Goal: Information Seeking & Learning: Learn about a topic

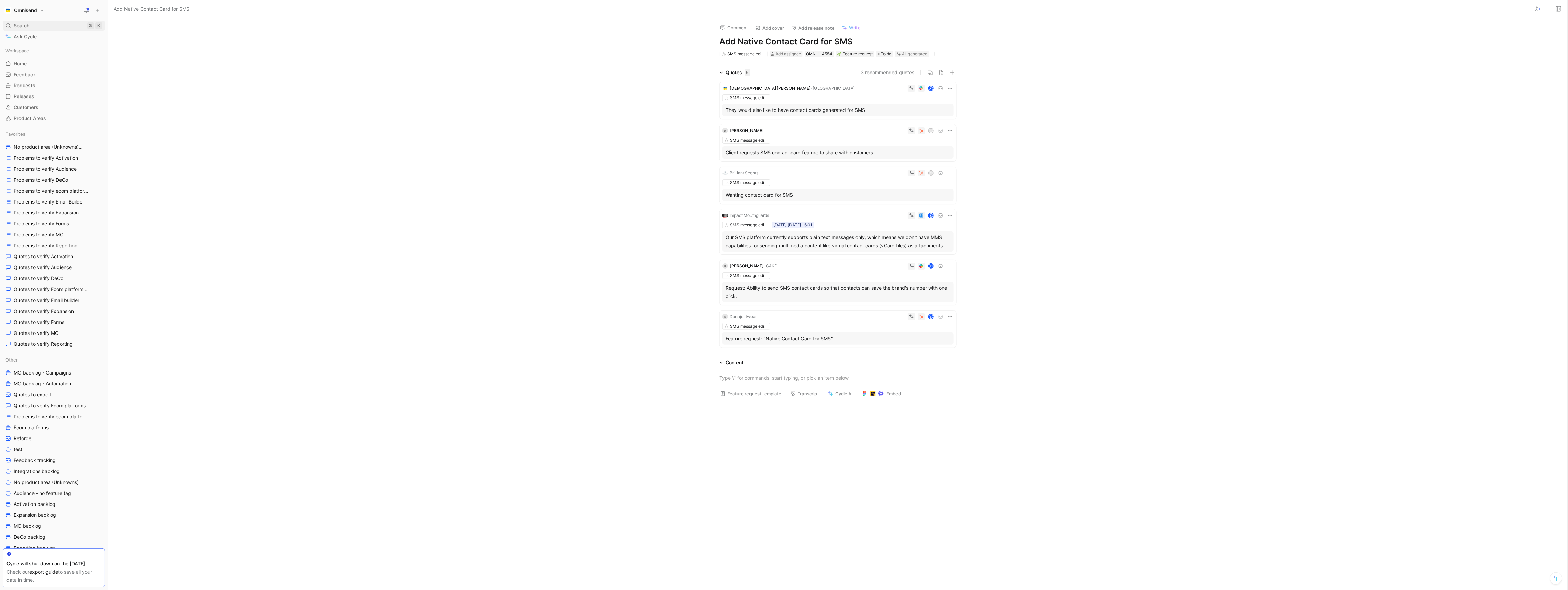
click at [16, 27] on span "Search" at bounding box center [21, 25] width 16 height 8
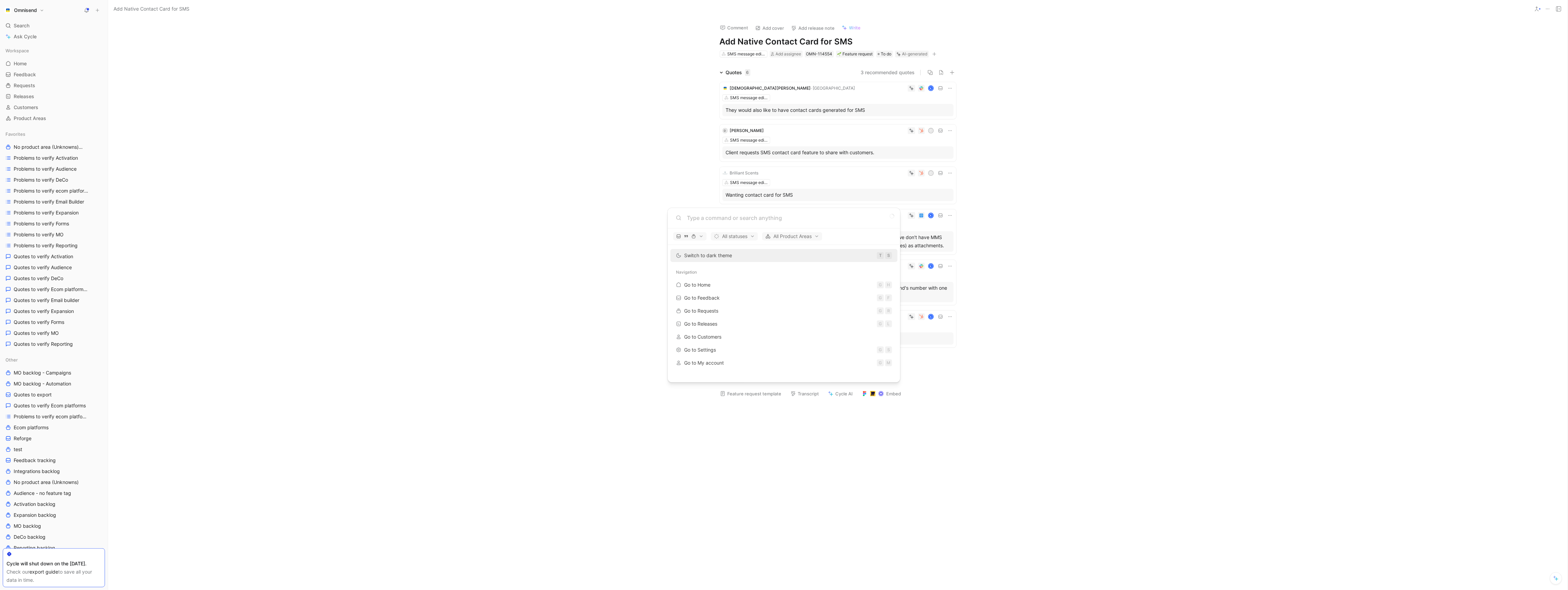
click at [360, 235] on body "Omnisend Search ⌘ K Ask Cycle Workspace Home G then H Feedback G then F Request…" at bounding box center [784, 295] width 1568 height 590
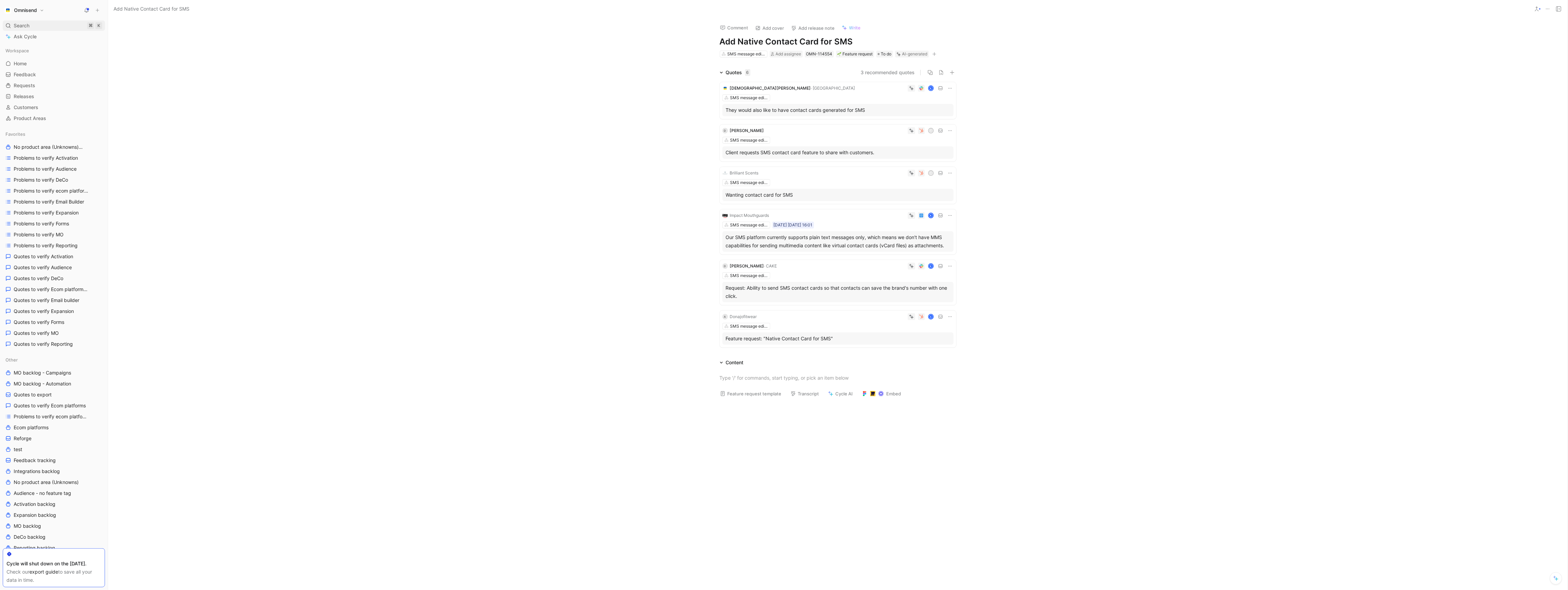
click at [40, 27] on div "Search ⌘ K" at bounding box center [54, 26] width 102 height 10
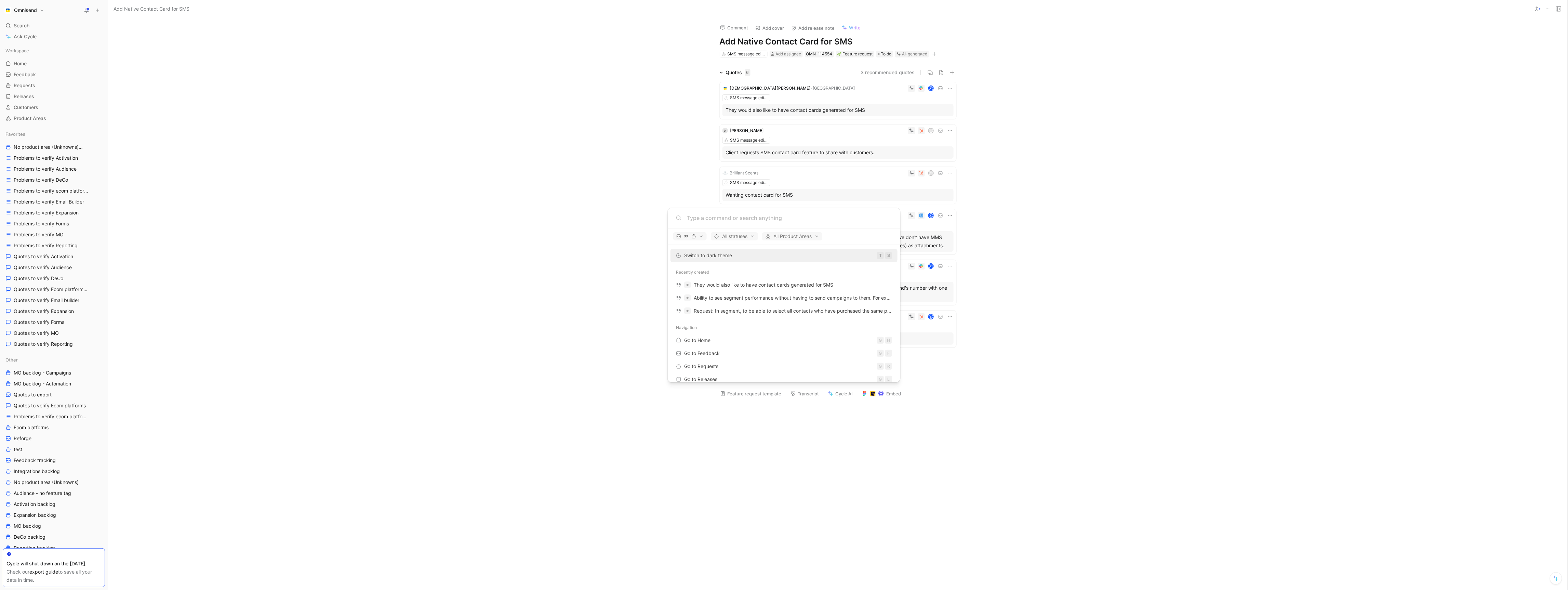
click at [44, 23] on body "Omnisend Search ⌘ K Ask Cycle Workspace Home G then H Feedback G then F Request…" at bounding box center [784, 295] width 1568 height 590
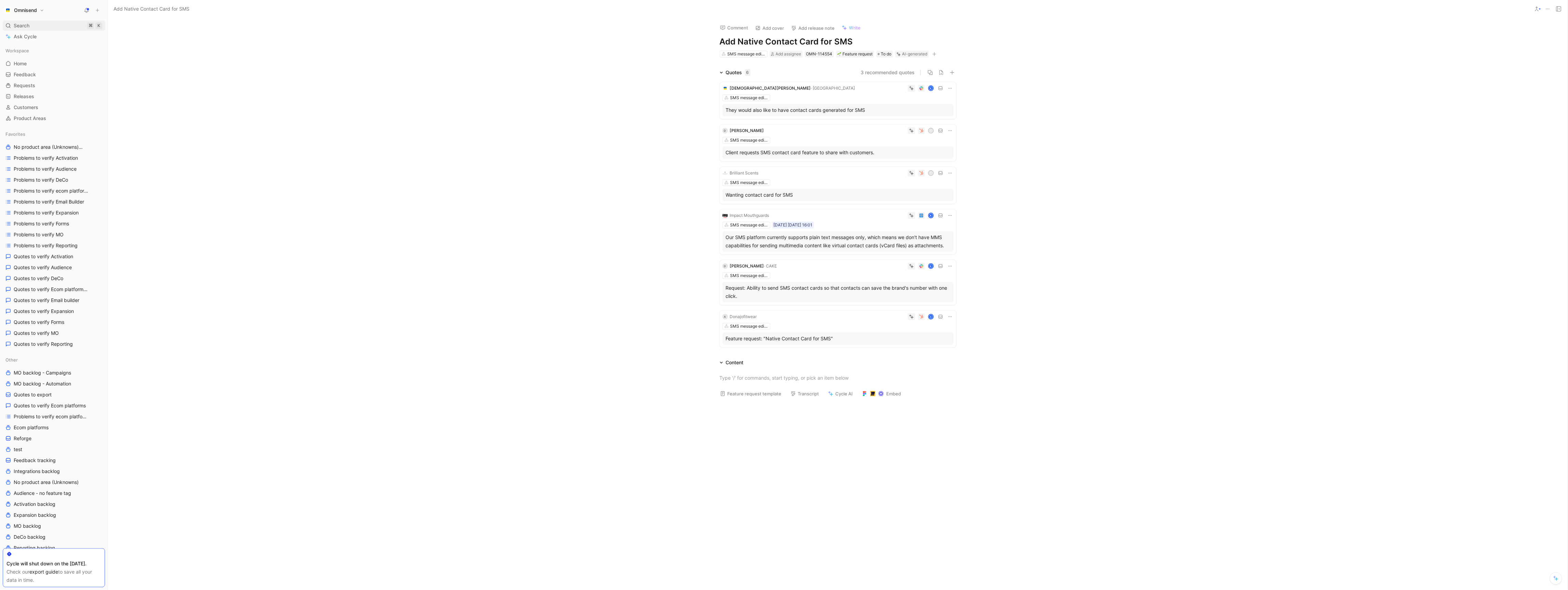
click at [21, 27] on span "Search" at bounding box center [21, 25] width 16 height 8
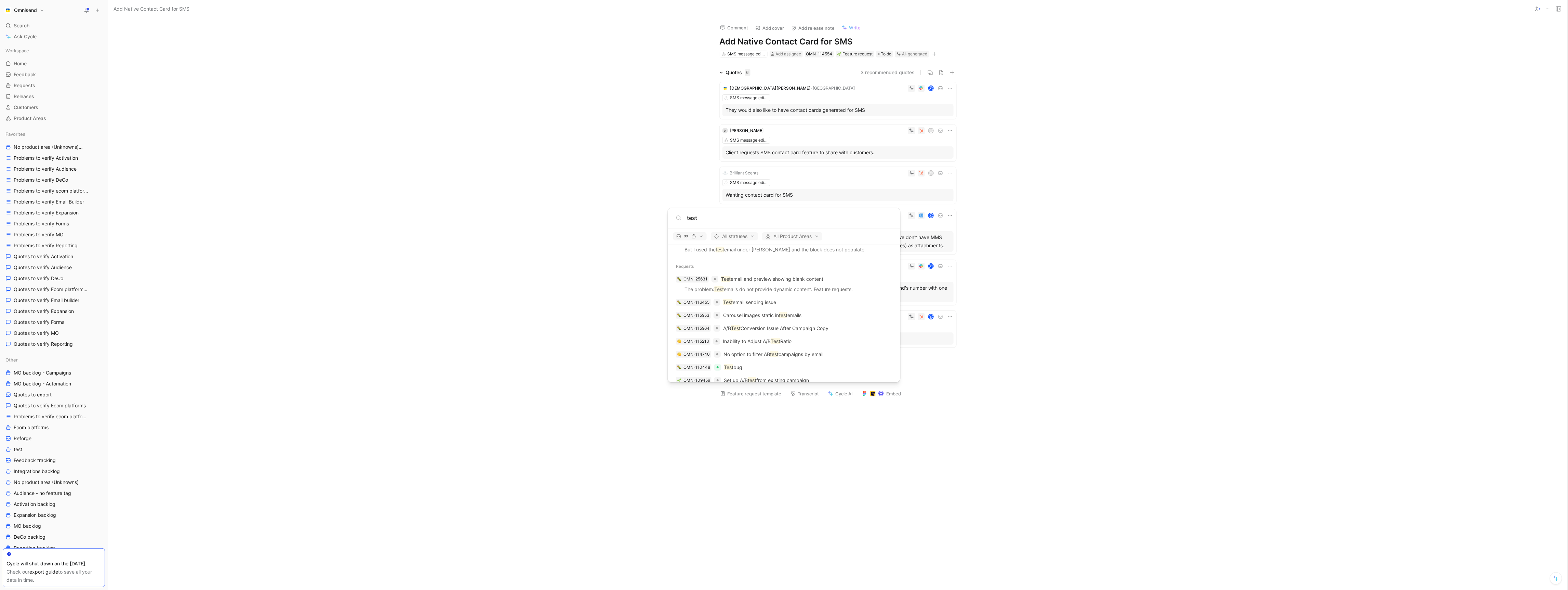
scroll to position [944, 0]
type input "test"
click at [548, 325] on body "Omnisend Search ⌘ K Ask Cycle Workspace Home G then H Feedback G then F Request…" at bounding box center [784, 295] width 1568 height 590
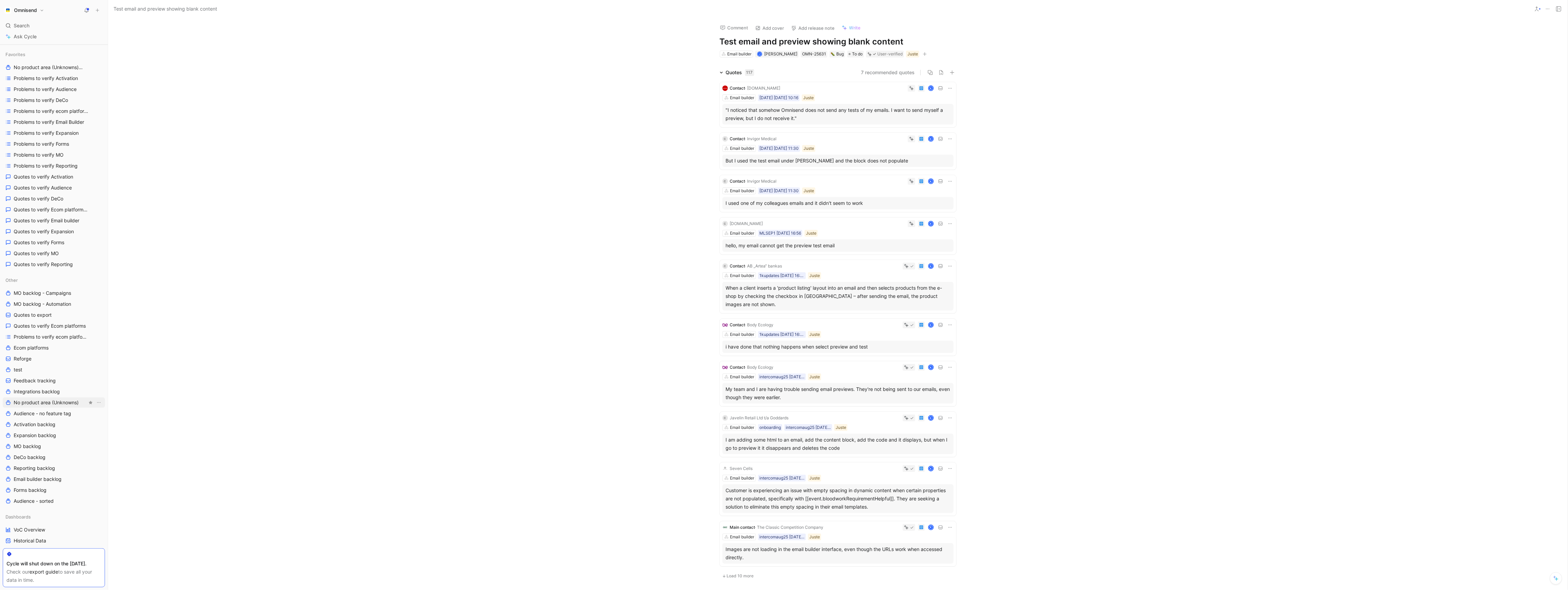
scroll to position [85, 0]
click at [55, 430] on span "Expansion backlog" at bounding box center [35, 429] width 43 height 7
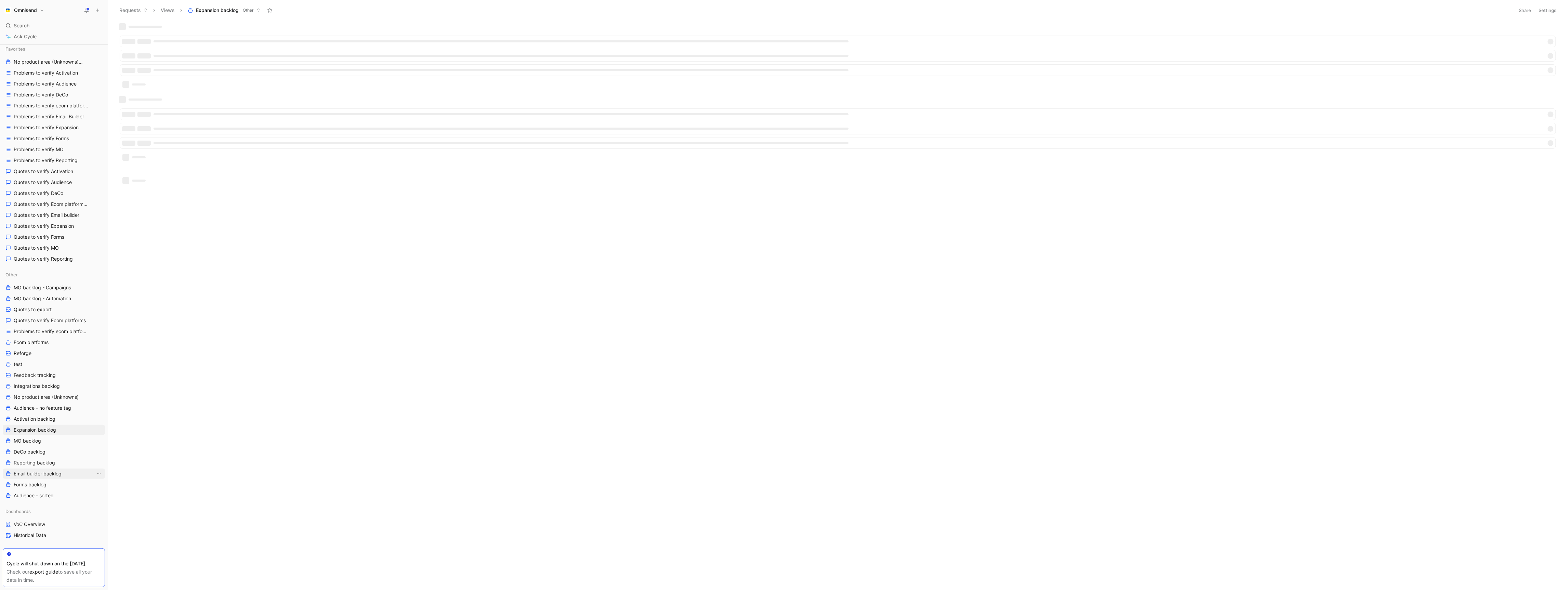
click at [51, 472] on span "Email builder backlog" at bounding box center [37, 473] width 48 height 7
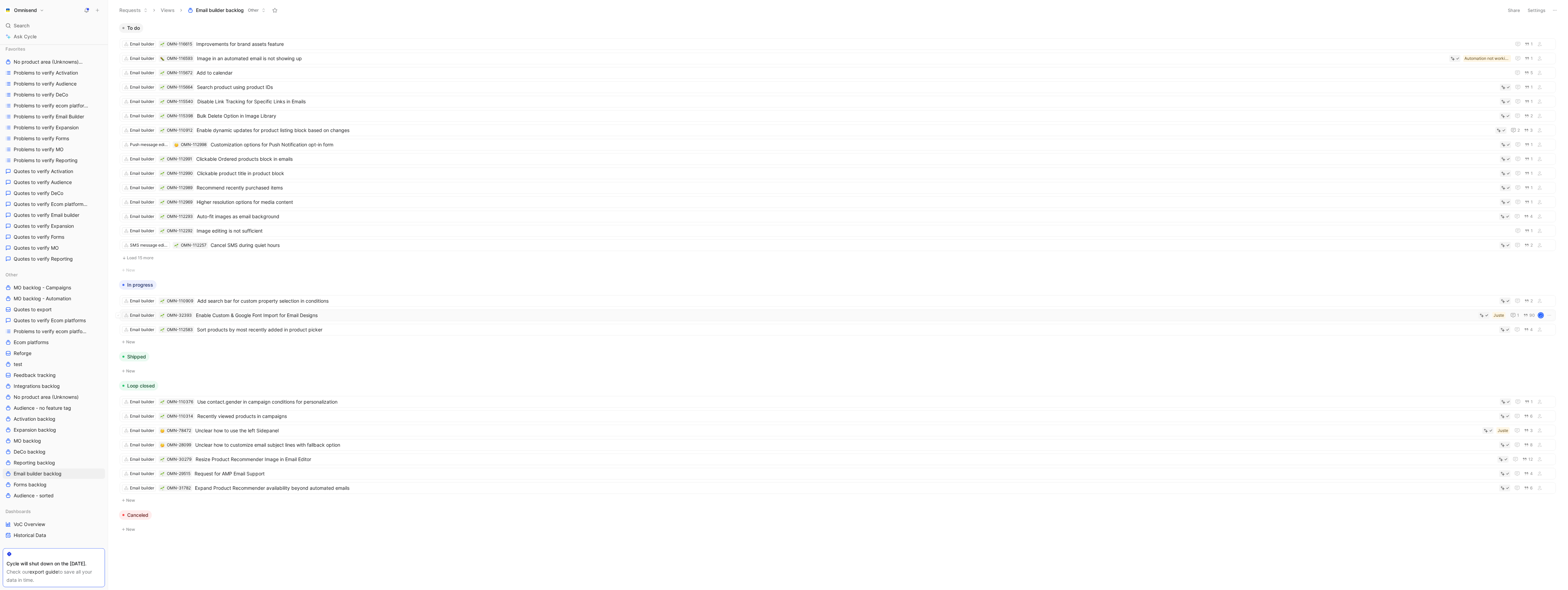
click at [528, 320] on span "Enable Custom & Google Font Import for Email Designs" at bounding box center [836, 315] width 1279 height 8
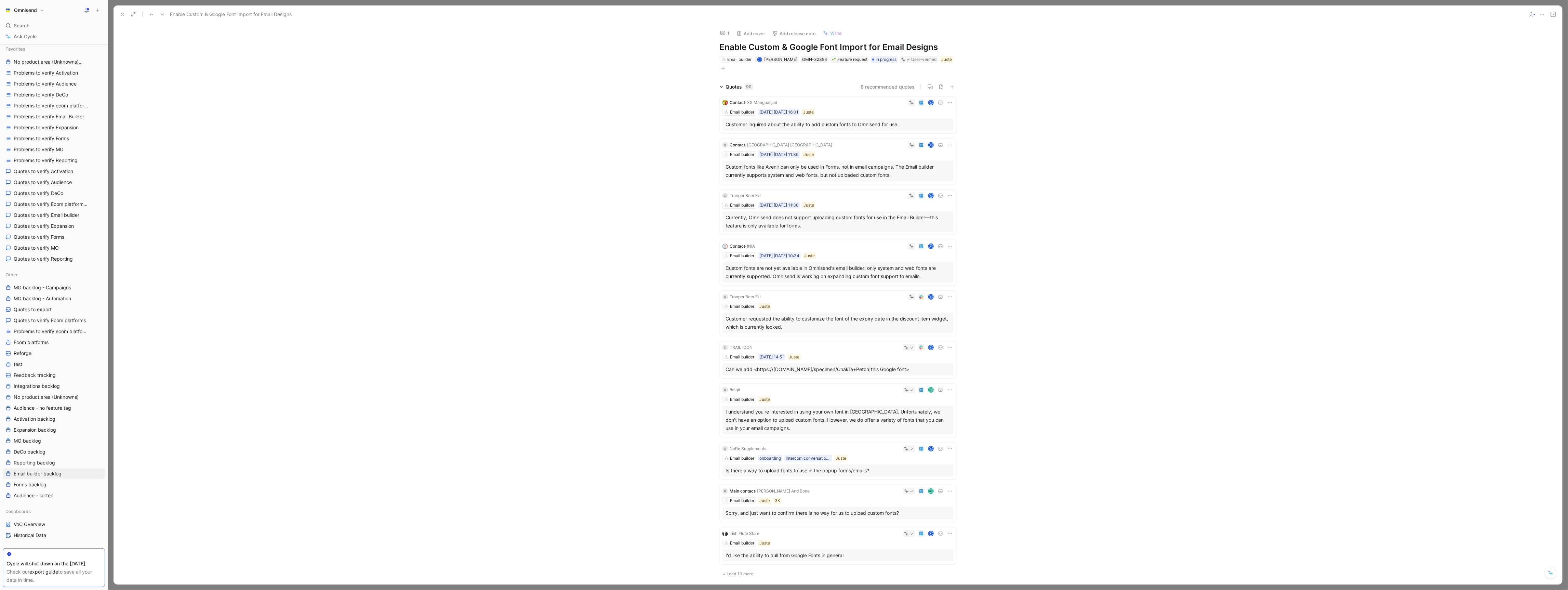
click at [853, 123] on div "Customer inquired about the ability to add custom fonts to Omnisend for use." at bounding box center [838, 124] width 224 height 8
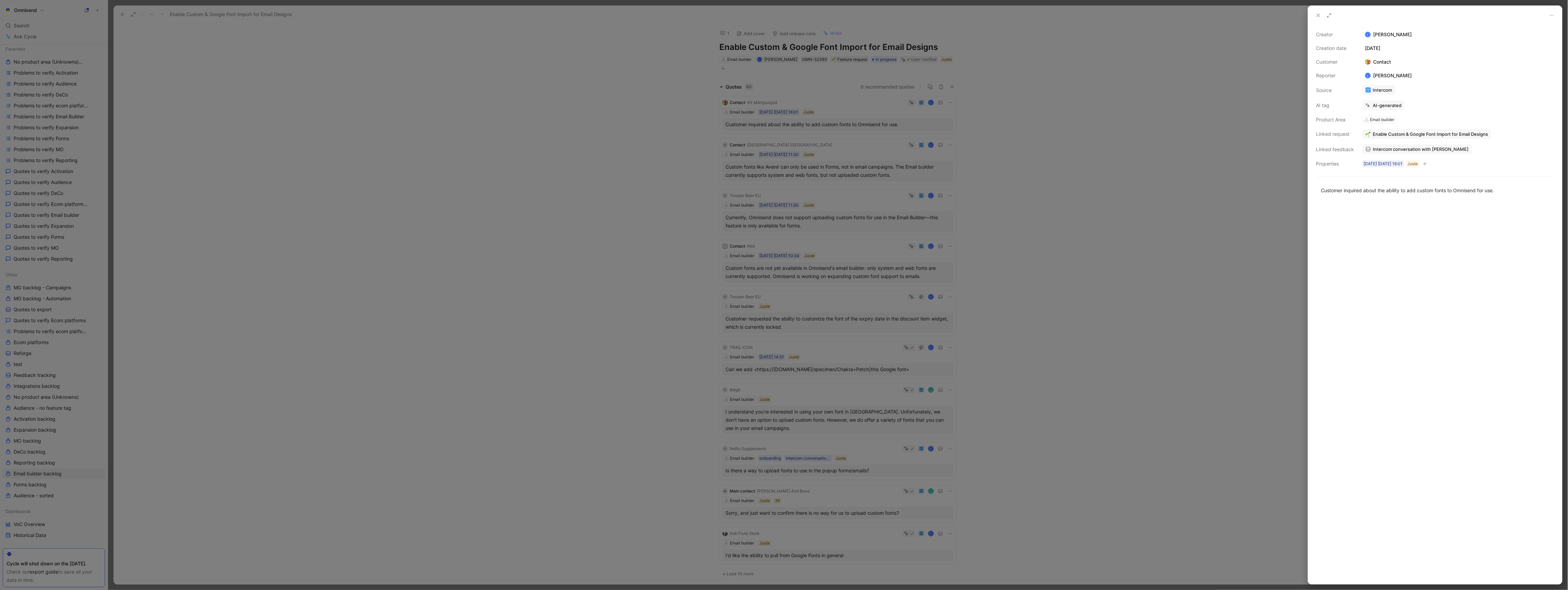
click at [1444, 154] on link "Intercom conversation with [PERSON_NAME]" at bounding box center [1417, 149] width 110 height 10
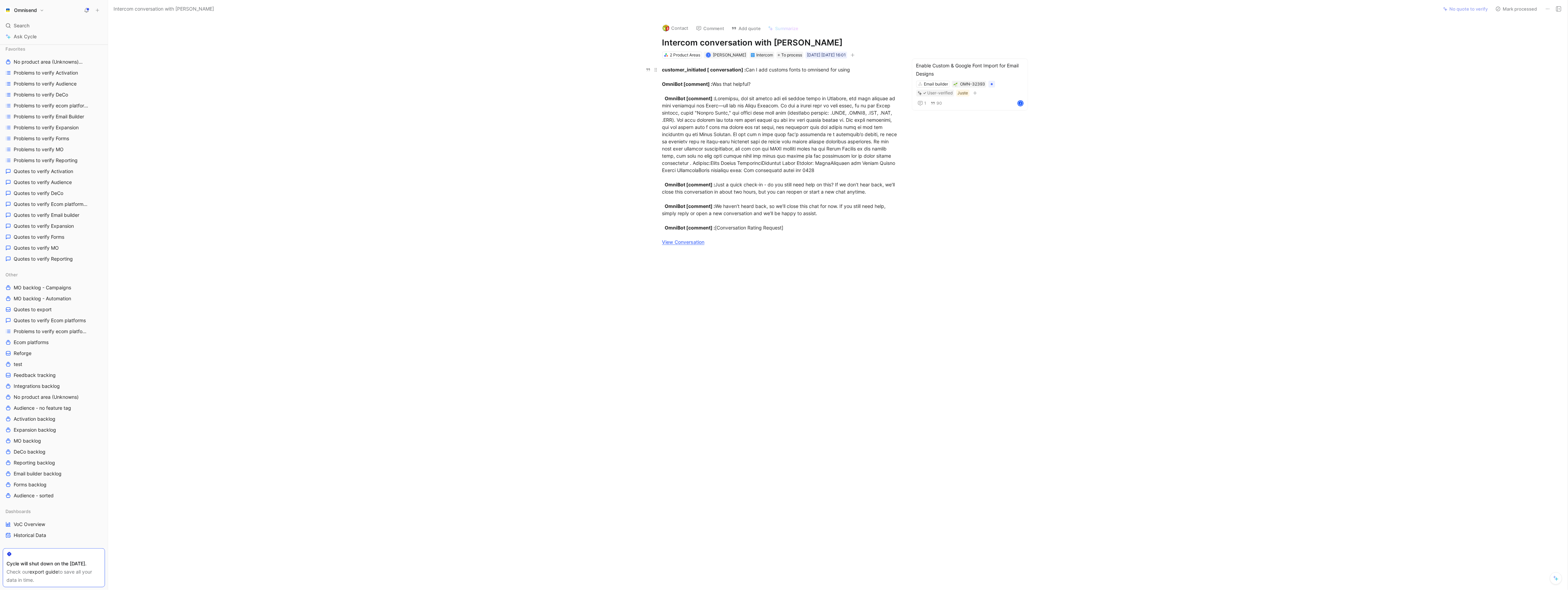
click at [812, 235] on div "customer_initiated [ conversation] : Can I add customs fonts to omnisend for us…" at bounding box center [780, 155] width 237 height 180
drag, startPoint x: 817, startPoint y: 230, endPoint x: 607, endPoint y: 76, distance: 260.4
click at [607, 76] on div "customer_initiated [ conversation] : Can I add customs fonts to omnisend for us…" at bounding box center [780, 156] width 1316 height 195
click at [789, 273] on div at bounding box center [780, 342] width 1316 height 177
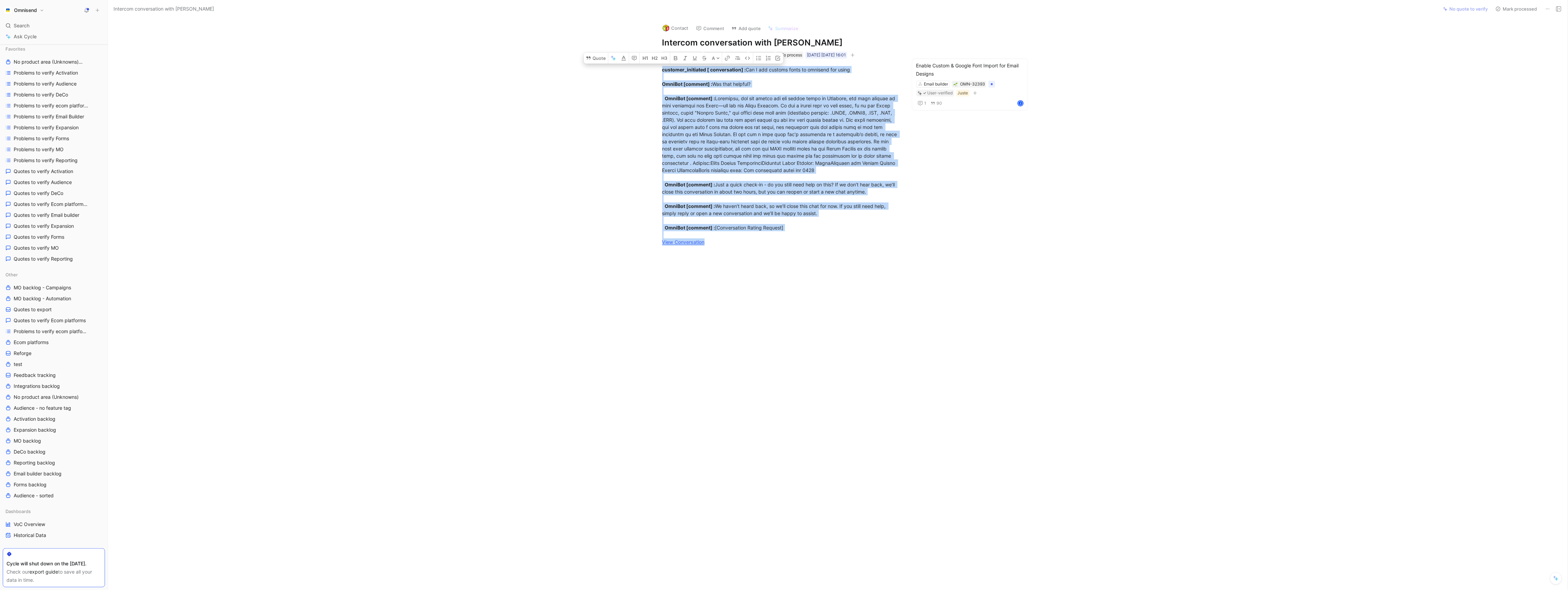
drag, startPoint x: 791, startPoint y: 250, endPoint x: 497, endPoint y: 12, distance: 378.3
click at [497, 12] on div "Intercom conversation with XS Mnguasjad No quote to verify Mark processed Conta…" at bounding box center [838, 295] width 1460 height 590
copy div "loremips_dolorsita [ consectetura] : Eli S doe tempori utlab et dolorema ali en…"
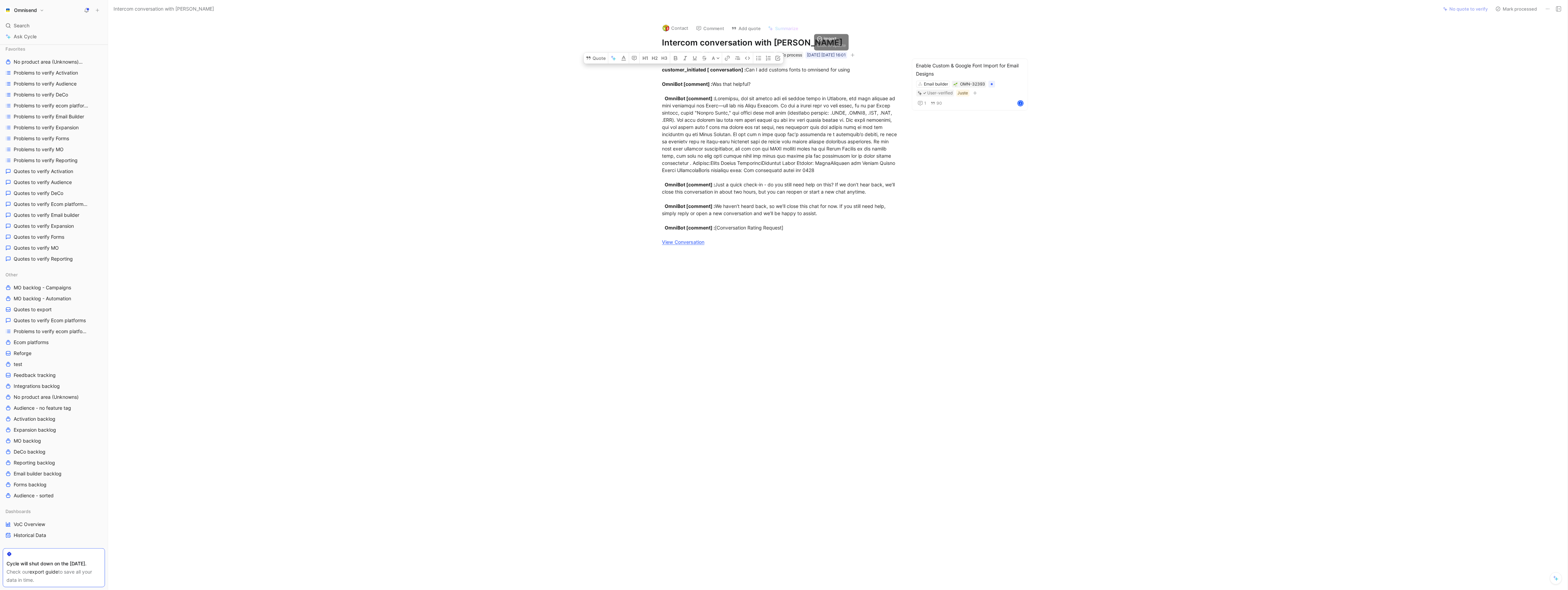
click at [821, 45] on h1 "Intercom conversation with [PERSON_NAME]" at bounding box center [780, 43] width 237 height 11
copy h1 "Intercom conversation with [PERSON_NAME]"
click at [801, 44] on h1 "Intercom conversation with [PERSON_NAME]" at bounding box center [780, 43] width 237 height 11
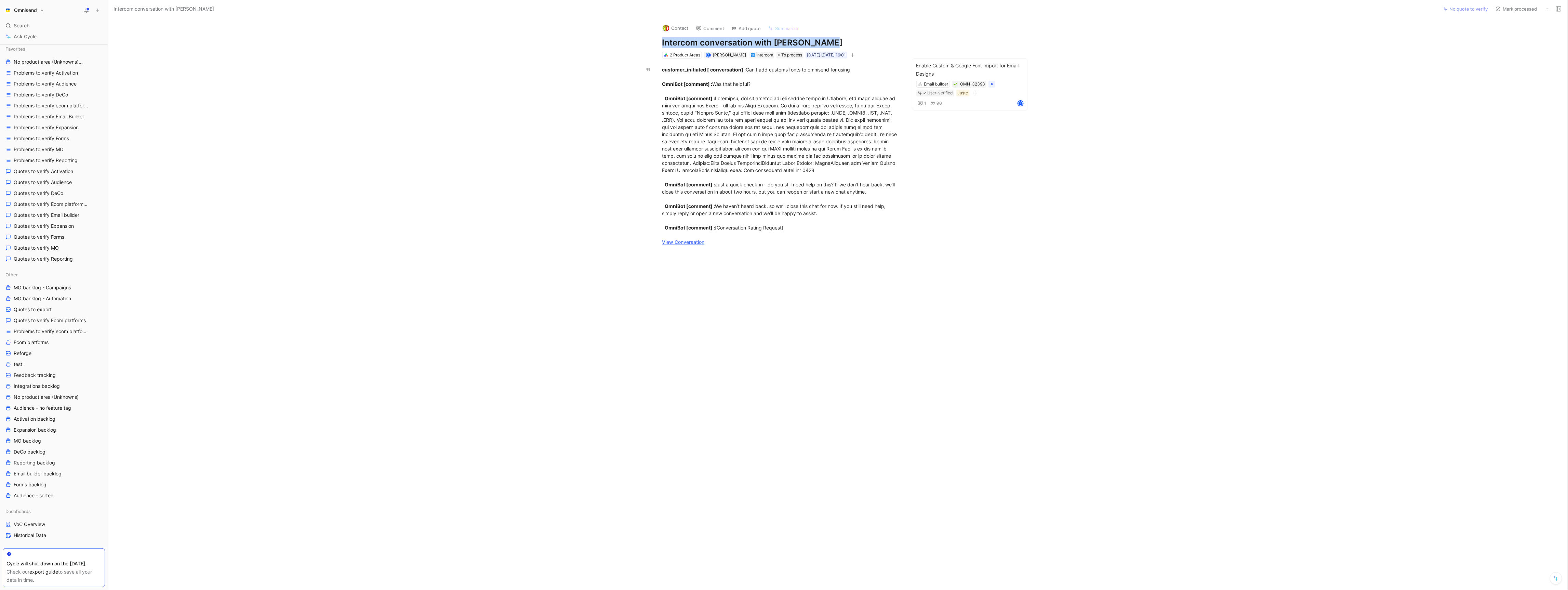
drag, startPoint x: 774, startPoint y: 43, endPoint x: 847, endPoint y: 44, distance: 73.0
click at [847, 44] on h1 "Intercom conversation with [PERSON_NAME]" at bounding box center [780, 43] width 237 height 11
copy h1 "XS Mnguasjad"
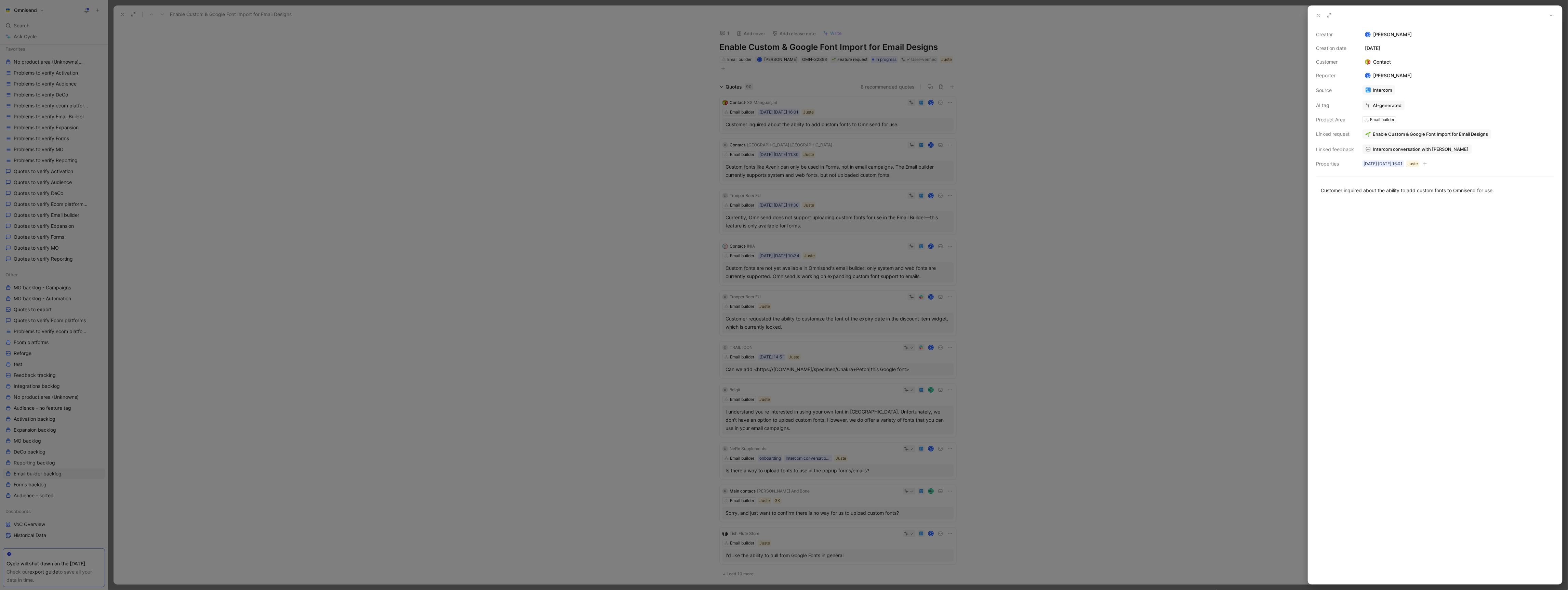
click at [647, 222] on div at bounding box center [784, 295] width 1568 height 590
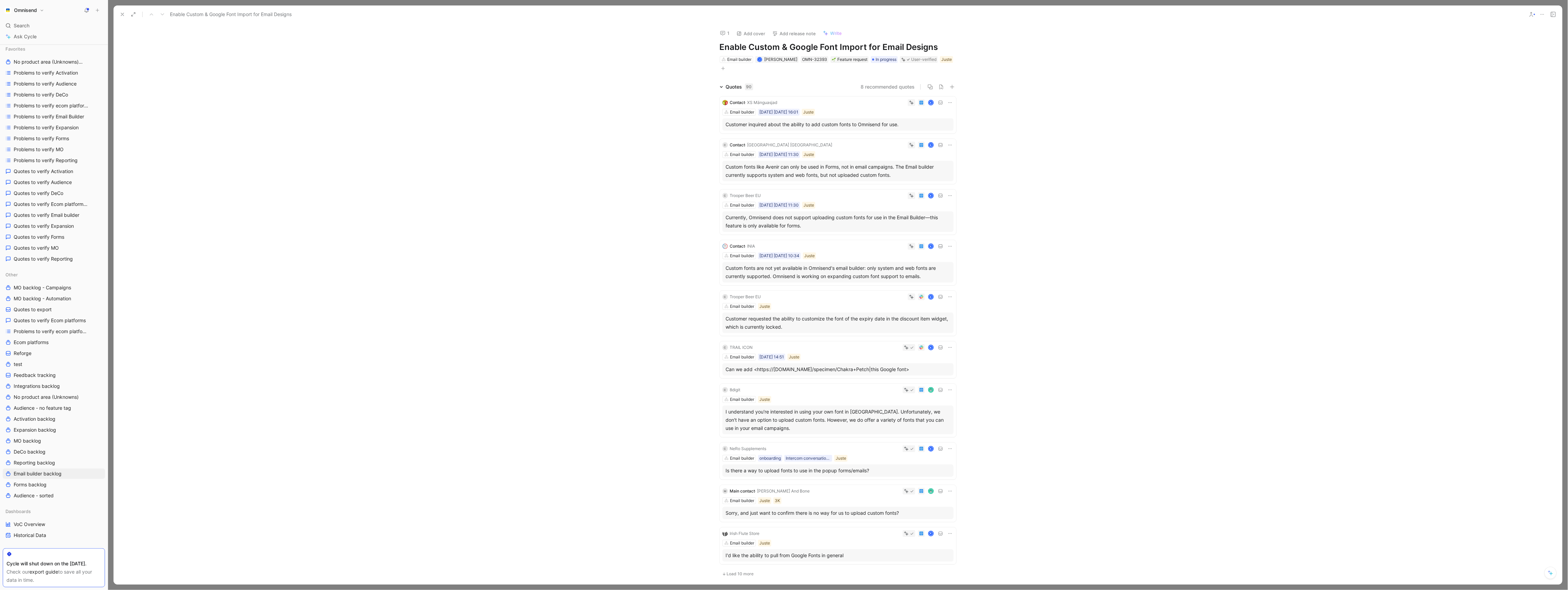
click at [867, 169] on div "Custom fonts like Avenir can only be used in Forms, not in email campaigns. The…" at bounding box center [838, 170] width 224 height 16
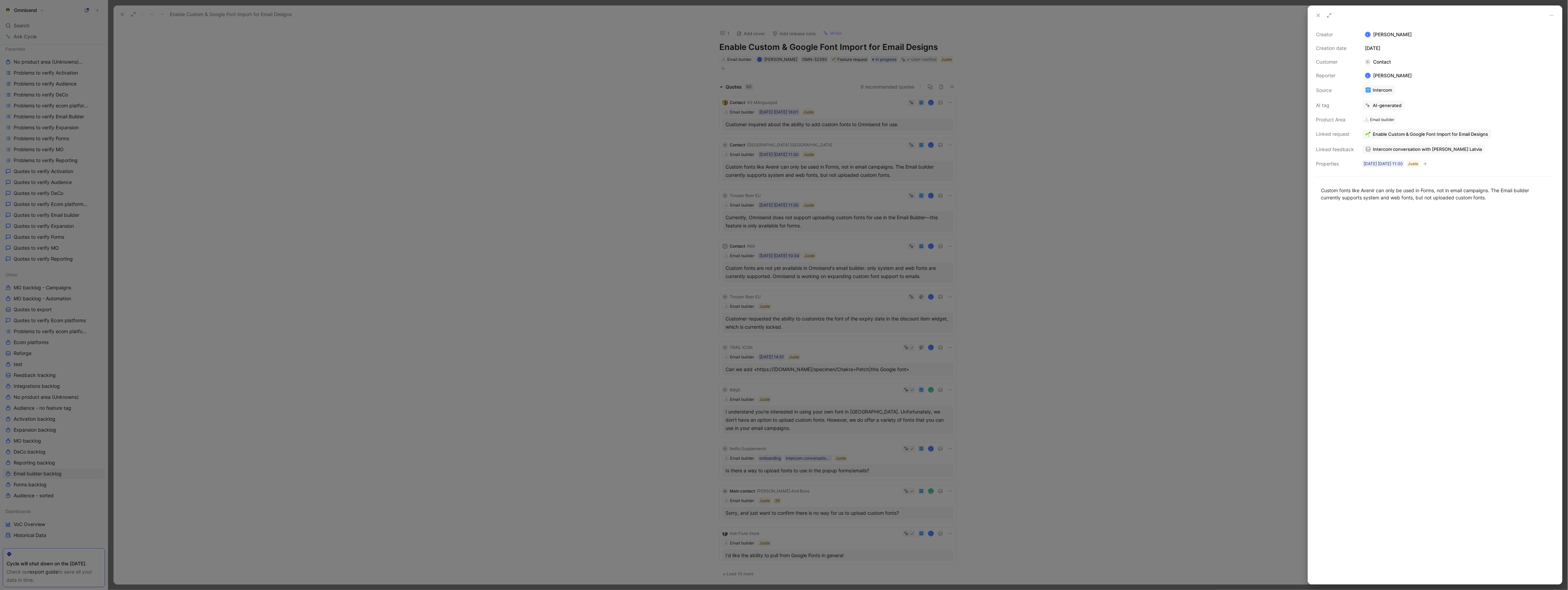
click at [1423, 155] on div "Intercom conversation with [PERSON_NAME] Latvia" at bounding box center [1458, 149] width 193 height 12
click at [1426, 154] on link "Intercom conversation with [PERSON_NAME] Latvia" at bounding box center [1424, 149] width 123 height 10
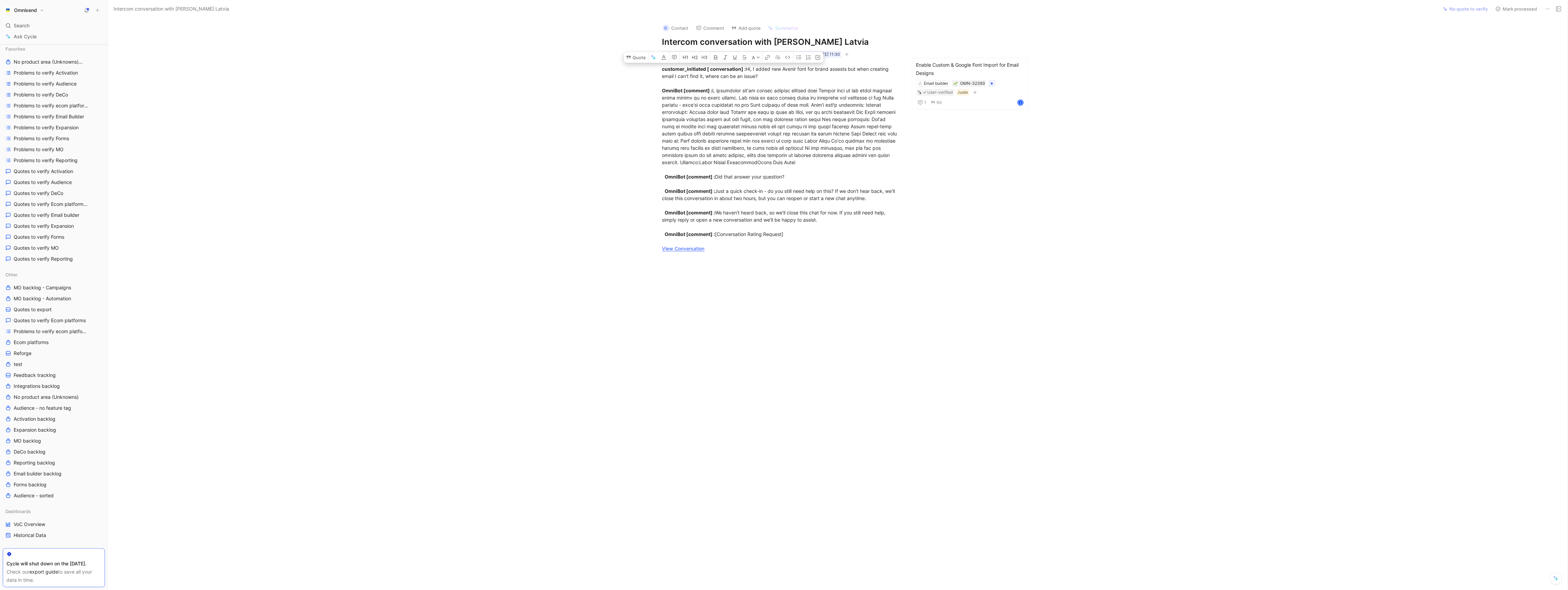
drag, startPoint x: 811, startPoint y: 234, endPoint x: 640, endPoint y: 59, distance: 244.7
click at [640, 59] on div "customer_initiated [ conversation] : Hi, I added new Avenir font for brand asse…" at bounding box center [780, 158] width 1316 height 202
copy div "loremips_dolorsita [ consectetura] : El, S doeiu tem Incidi utla etd magna aliq…"
drag, startPoint x: 834, startPoint y: 44, endPoint x: 630, endPoint y: 44, distance: 204.0
click at [630, 44] on div "D Contact Comment Add quote Summarize Intercom conversation with [PERSON_NAME] …" at bounding box center [838, 304] width 1460 height 572
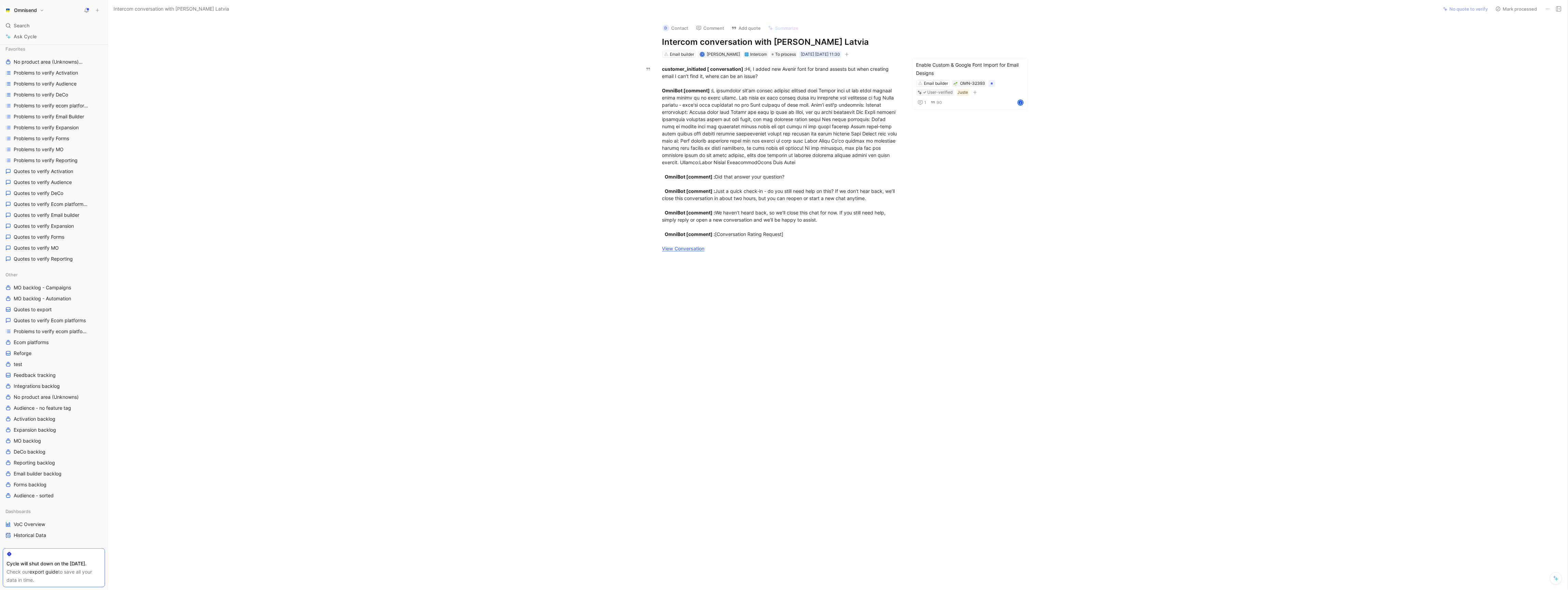
copy h1 "Intercom conversation with [PERSON_NAME] Latvia"
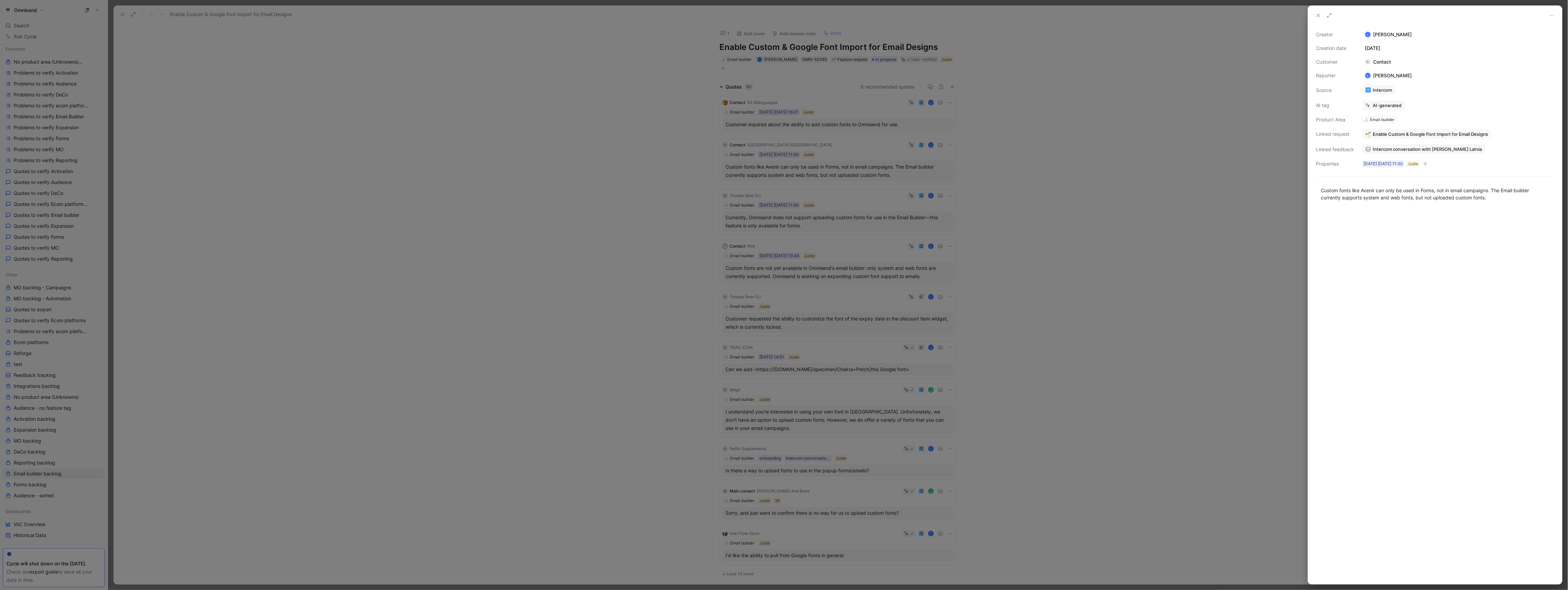
click at [454, 245] on div at bounding box center [784, 295] width 1568 height 590
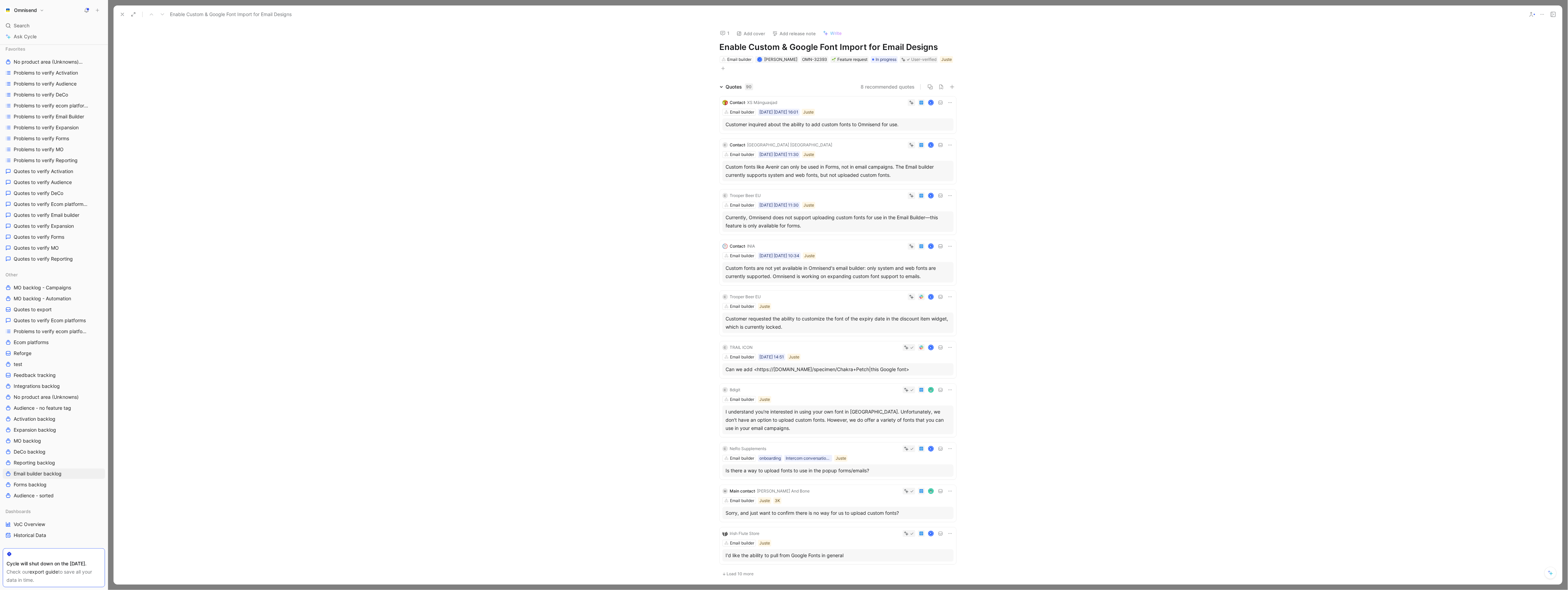
click at [121, 15] on icon at bounding box center [122, 14] width 5 height 5
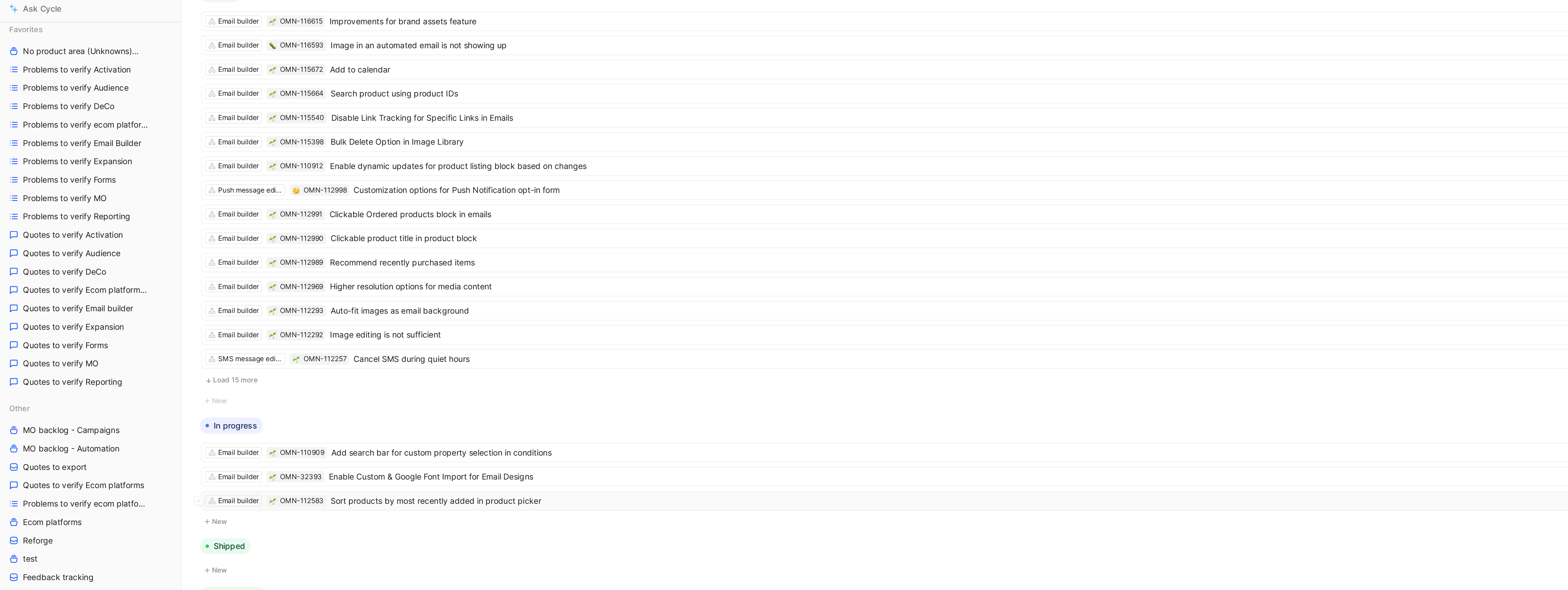
click at [281, 332] on span "Sort products by most recently added in product picker" at bounding box center [847, 329] width 1300 height 8
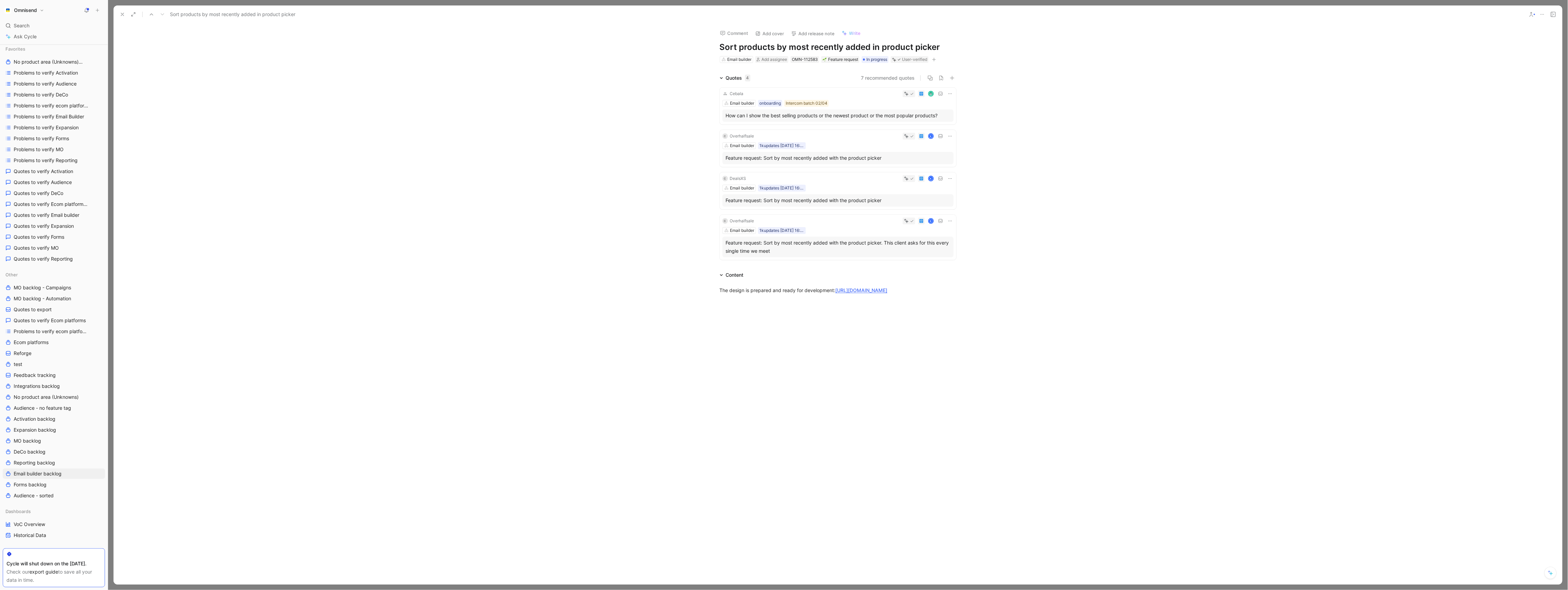
click at [122, 15] on use at bounding box center [122, 14] width 2 height 2
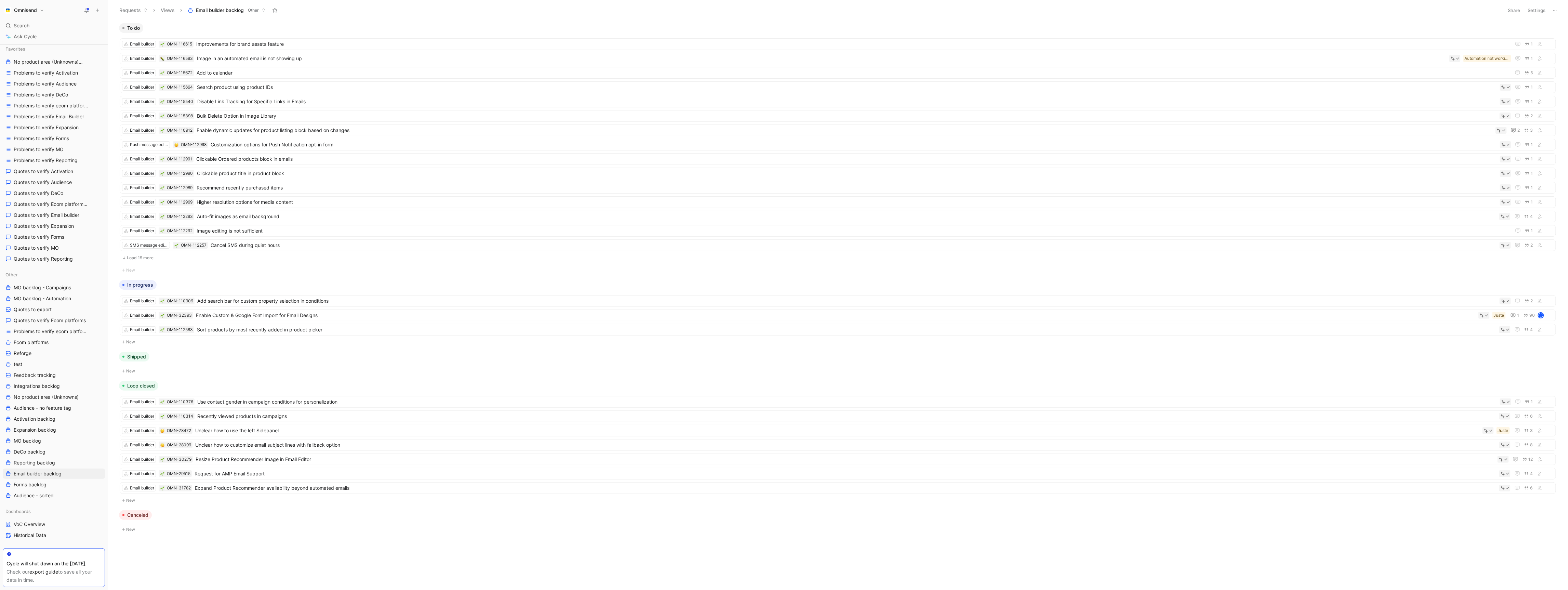
click at [156, 255] on ul "Email builder OMN-116615 Improvements for brand assets feature 1 Email builder …" at bounding box center [838, 151] width 1437 height 226
click at [156, 258] on button "Load 15 more" at bounding box center [838, 258] width 1437 height 8
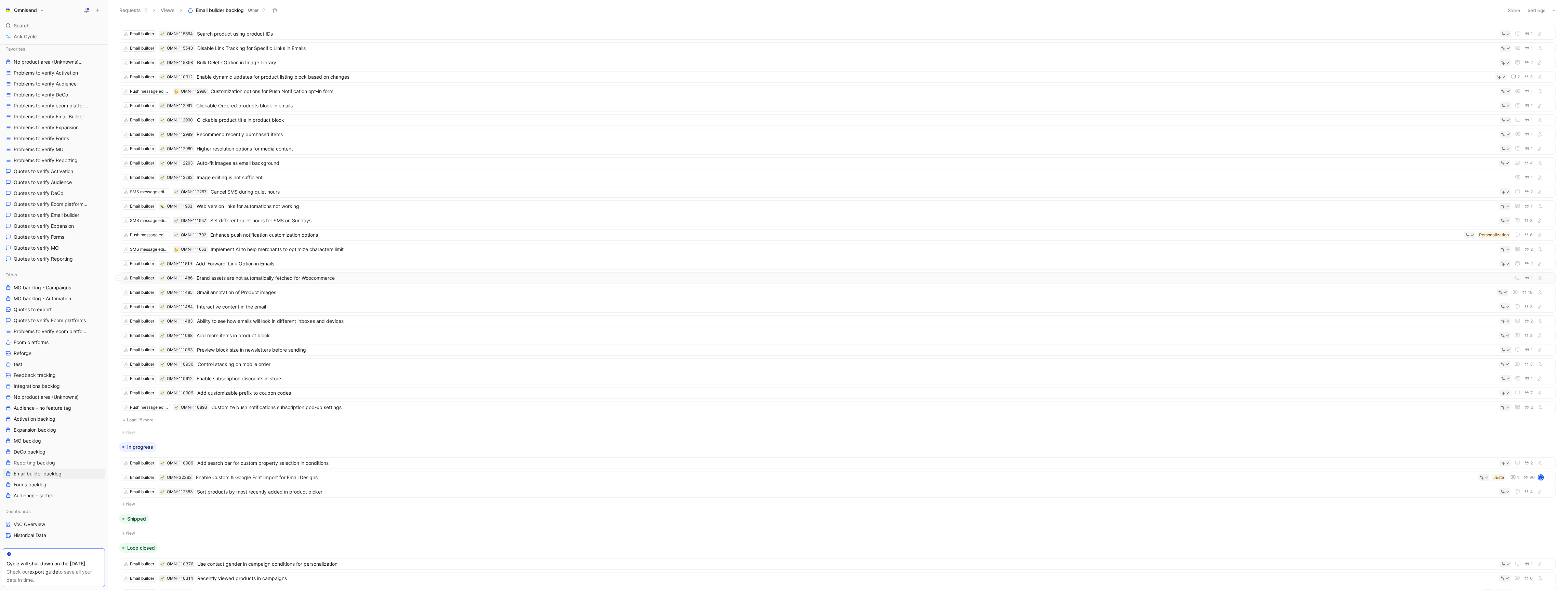
scroll to position [55, 0]
click at [273, 295] on span "Gmail annotation of Product images" at bounding box center [845, 290] width 1298 height 8
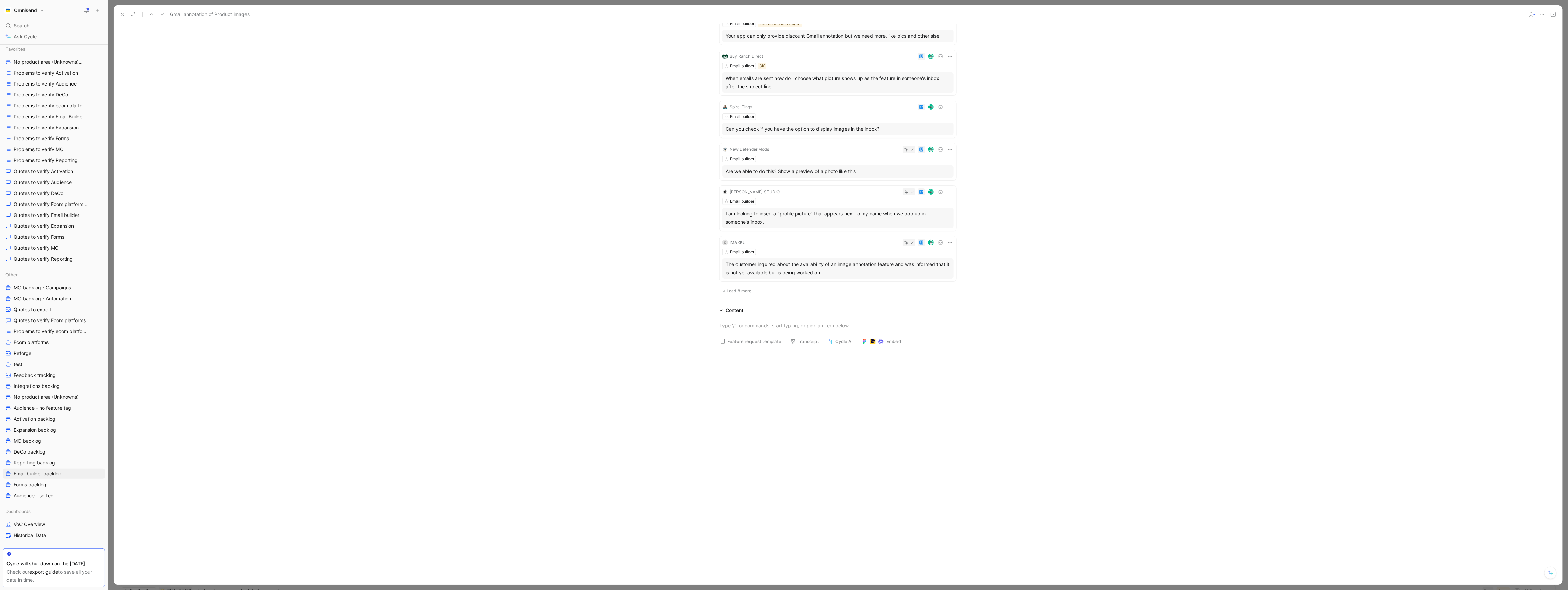
scroll to position [308, 0]
click at [745, 279] on span "Load 8 more" at bounding box center [739, 282] width 25 height 5
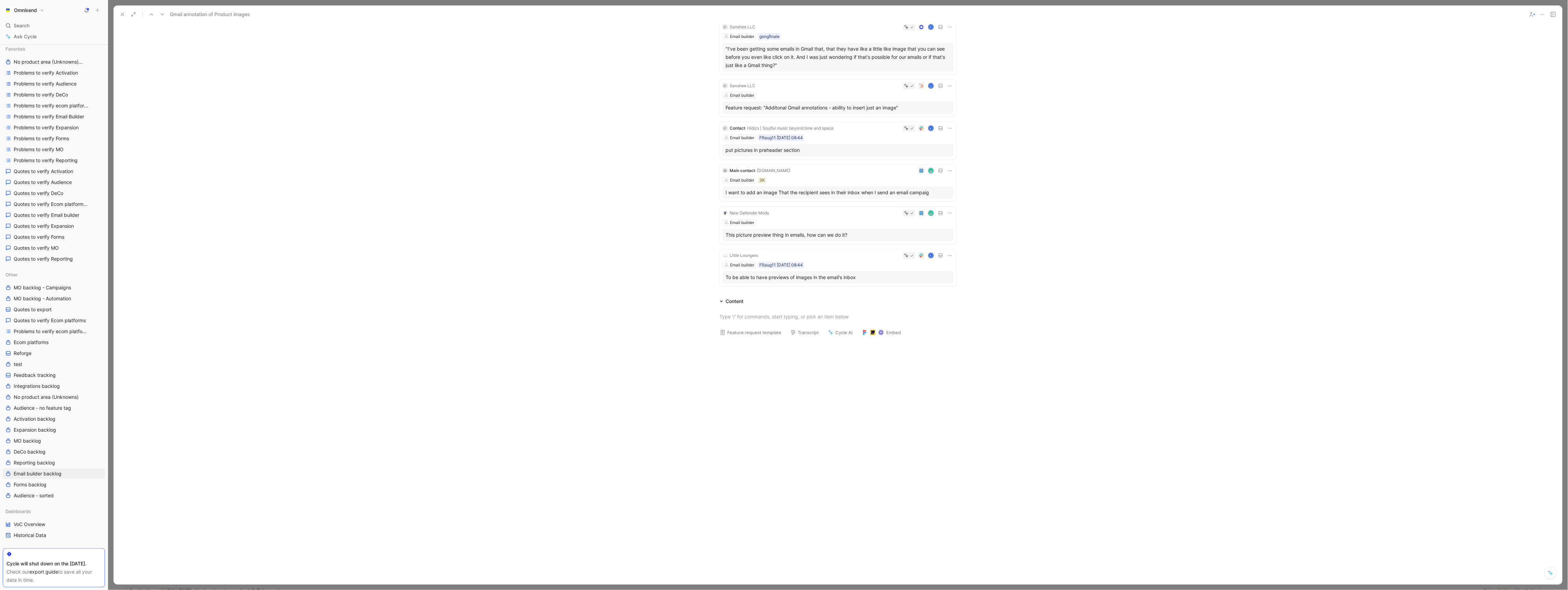
scroll to position [662, 0]
click at [842, 269] on div "Email builder FRaug11 [DATE] 08:44" at bounding box center [838, 269] width 231 height 7
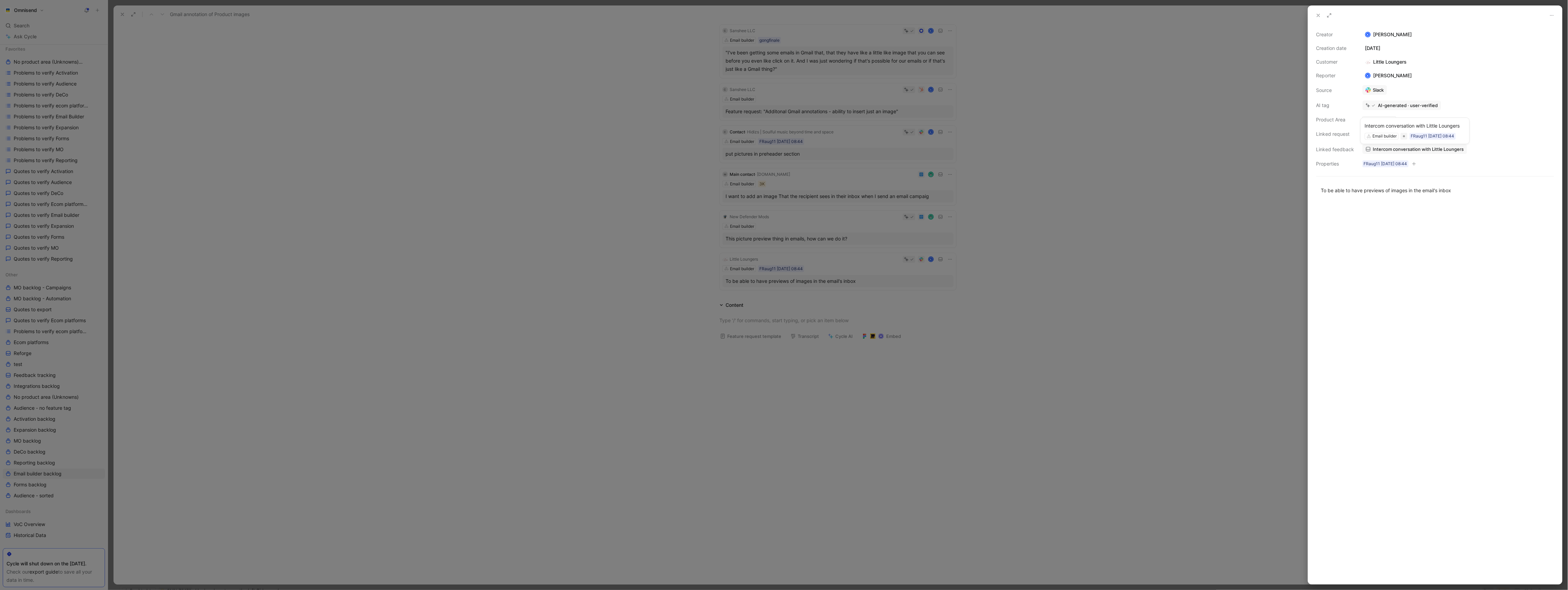
click at [1446, 149] on span "Intercom conversation with Little Loungers" at bounding box center [1418, 149] width 91 height 6
click at [903, 394] on div at bounding box center [784, 295] width 1568 height 590
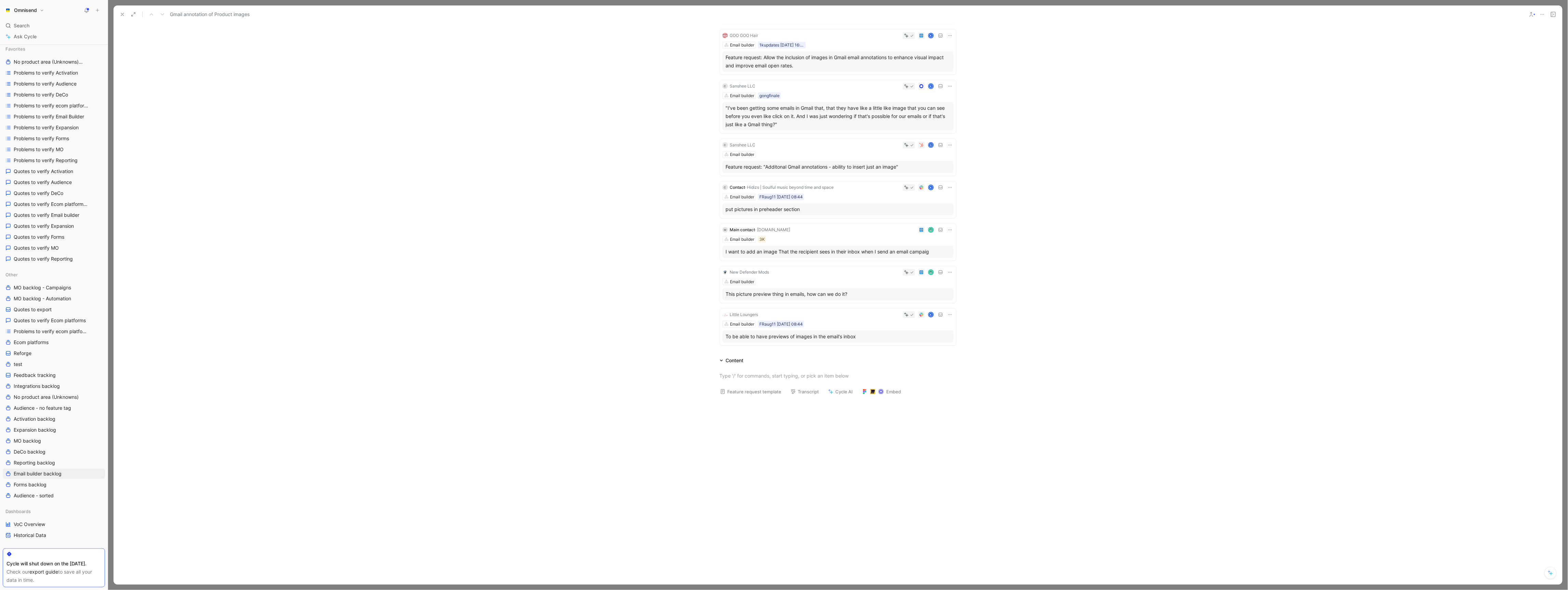
scroll to position [605, 0]
click at [845, 209] on div "put pictures in preheader section" at bounding box center [838, 210] width 224 height 8
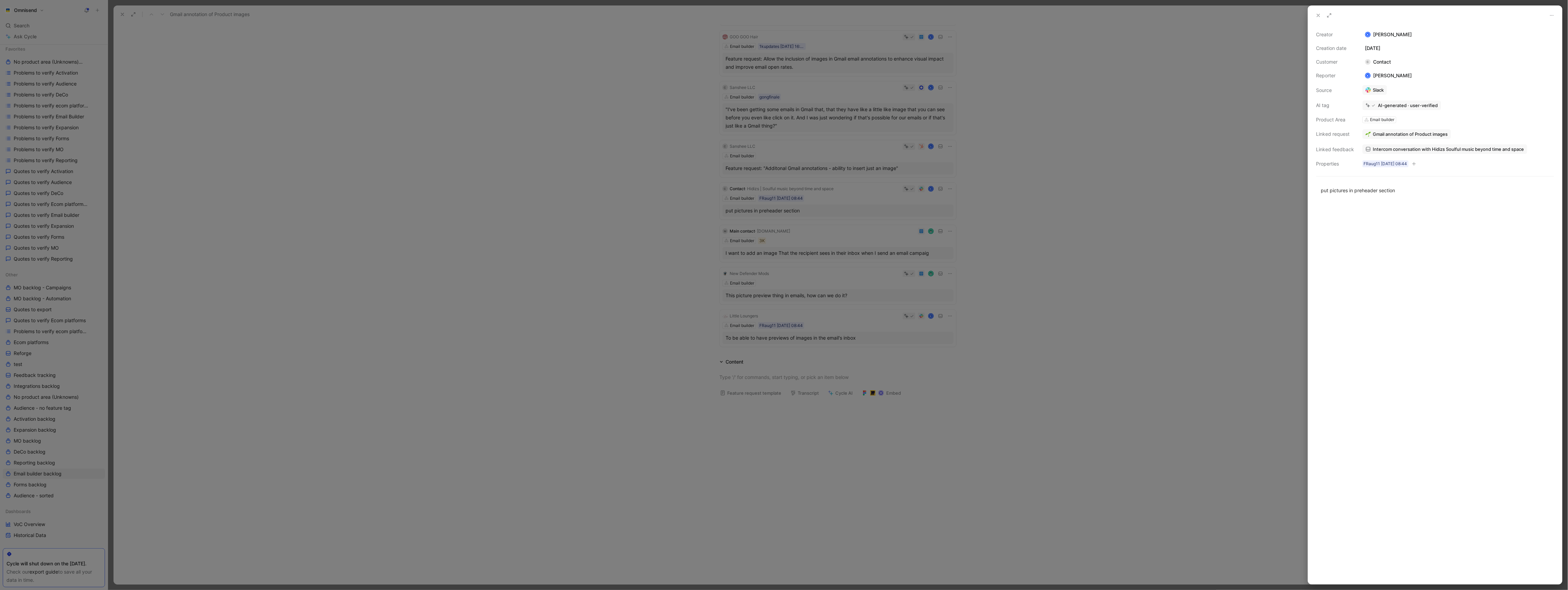
click at [1453, 155] on div "Intercom conversation with Hidizs Soulful music beyond time and space" at bounding box center [1458, 149] width 193 height 12
click at [1453, 152] on span "Intercom conversation with Hidizs Soulful music beyond time and space" at bounding box center [1449, 149] width 151 height 6
click at [1007, 370] on div at bounding box center [784, 295] width 1568 height 590
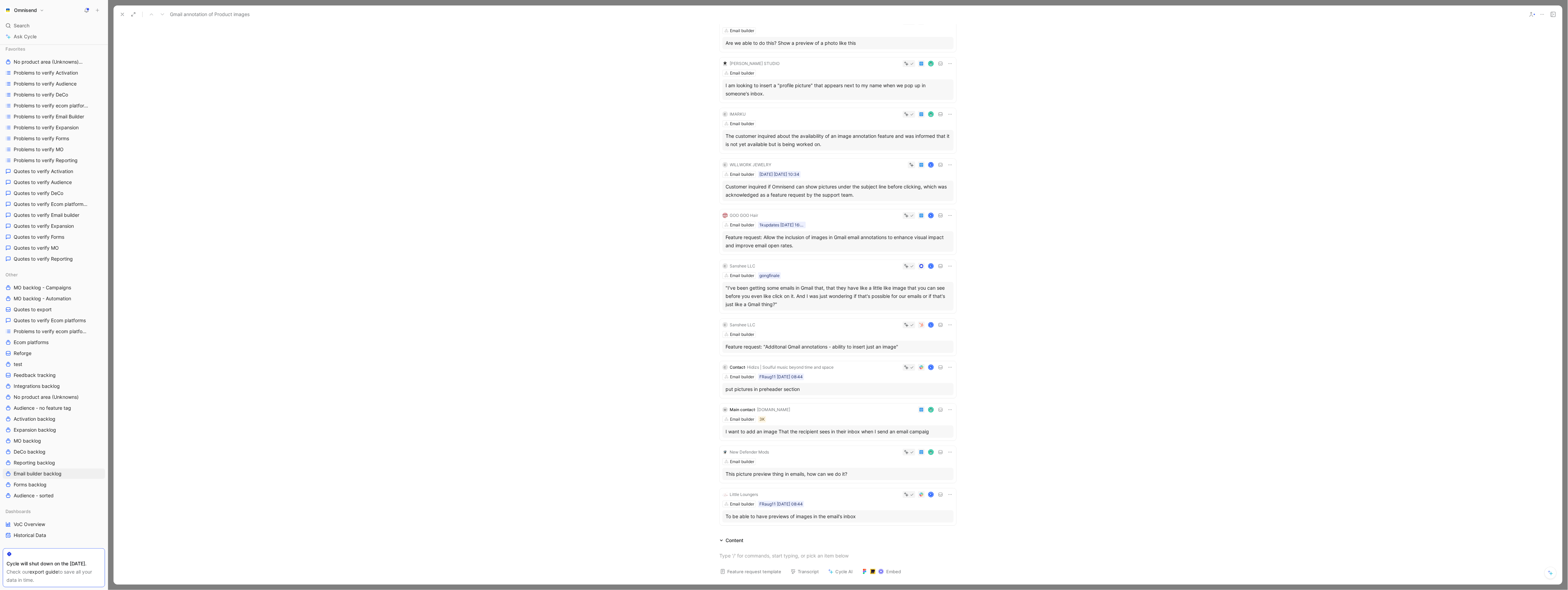
scroll to position [420, 0]
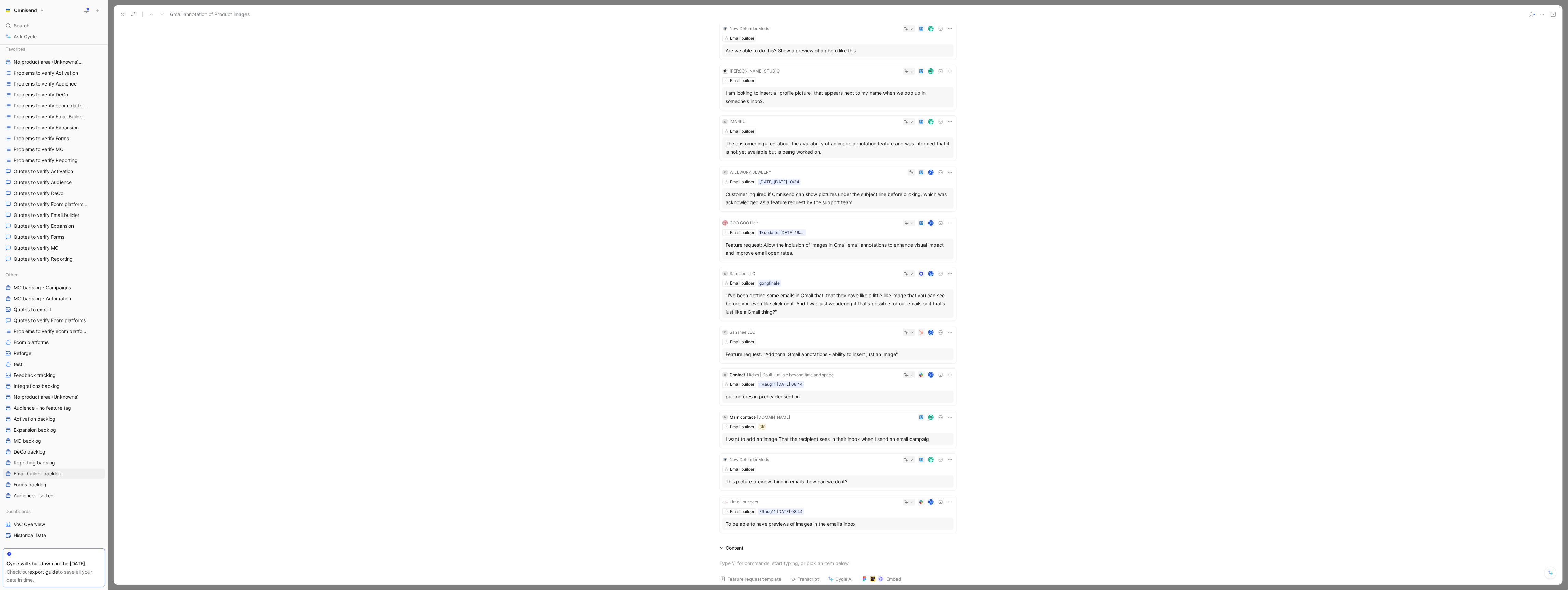
click at [830, 195] on div "Customer inquired if Omnisend can show pictures under the subject line before c…" at bounding box center [838, 198] width 224 height 16
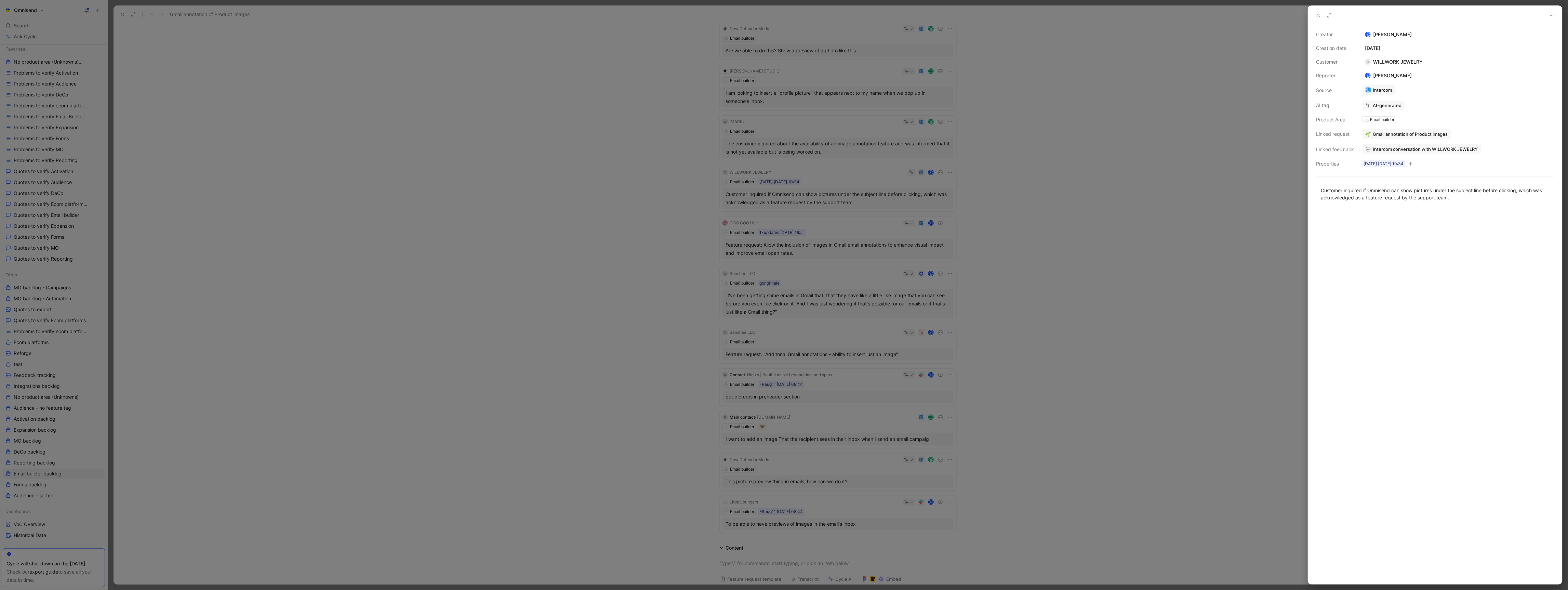
click at [1434, 146] on link "Intercom conversation with WILLWORK JEWELRY" at bounding box center [1421, 149] width 119 height 10
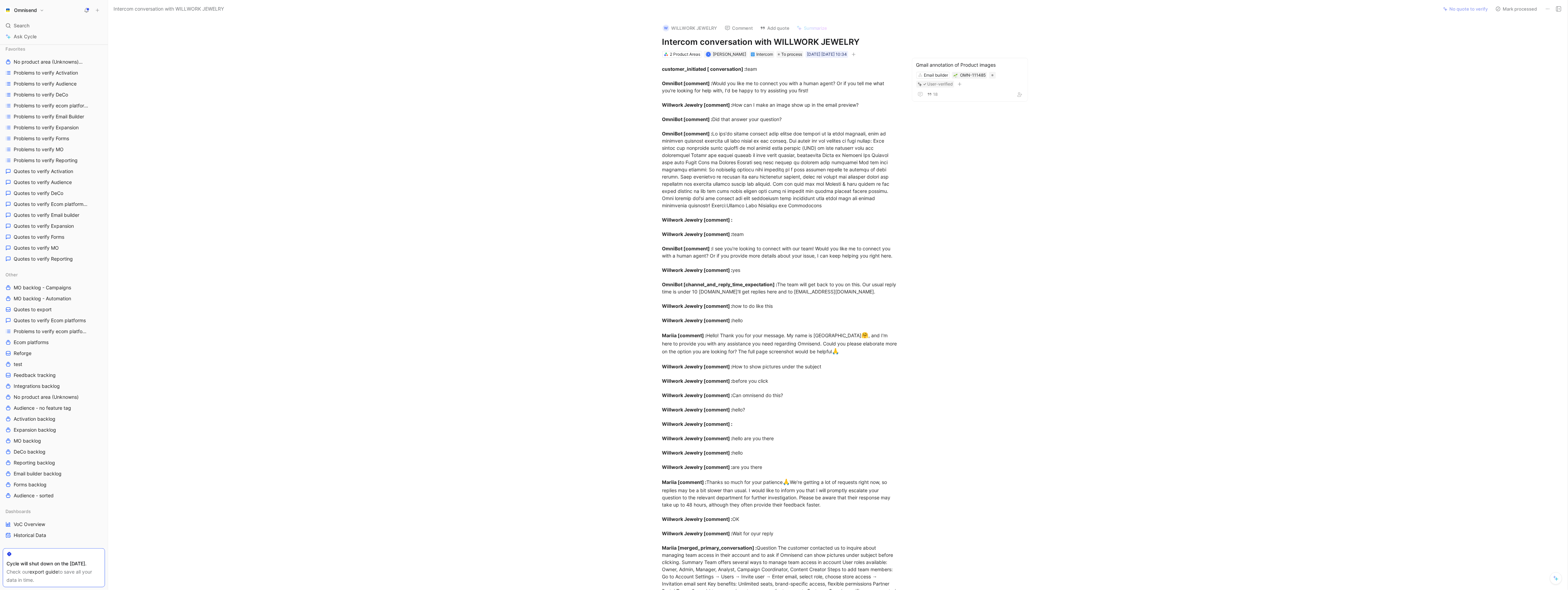
click at [811, 201] on div "customer_initiated [ conversation] : team OmniBot [comment] : Would you like me…" at bounding box center [780, 533] width 237 height 936
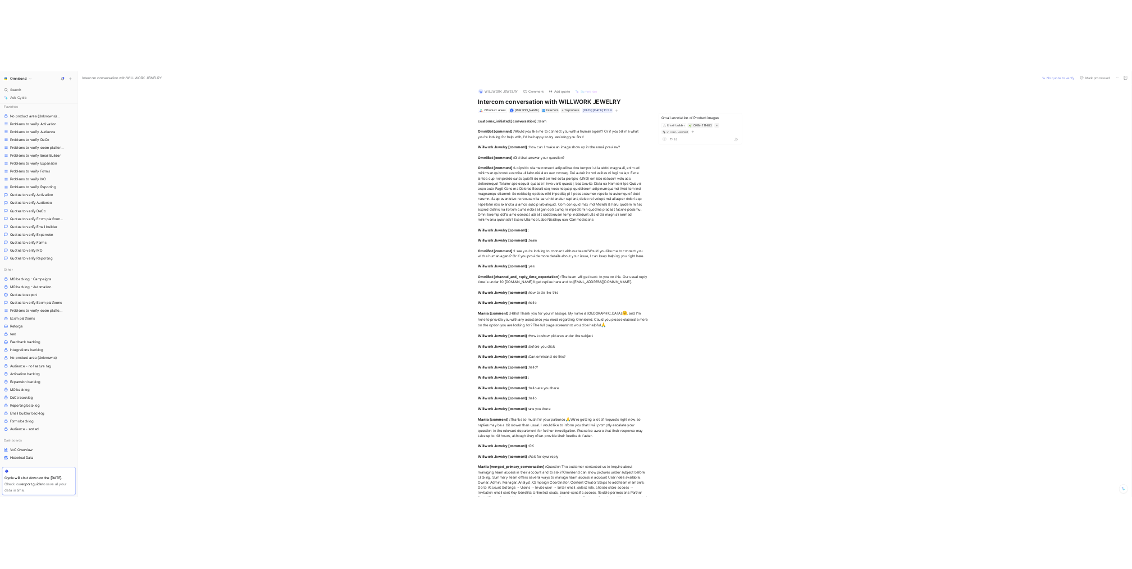
scroll to position [140, 0]
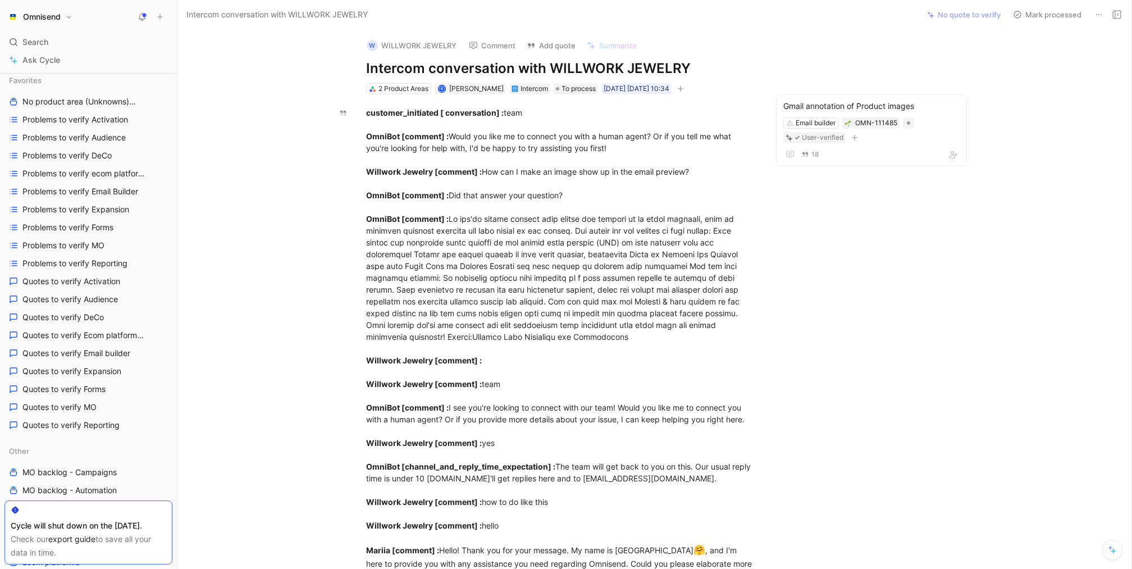
click at [490, 69] on h1 "Intercom conversation with WILLWORK JEWELRY" at bounding box center [560, 69] width 389 height 18
click at [614, 68] on h1 "Intercom conversation with WILLWORK JEWELRY" at bounding box center [560, 69] width 389 height 18
copy h1 "Intercom conversation with WILLWORK JEWELRY"
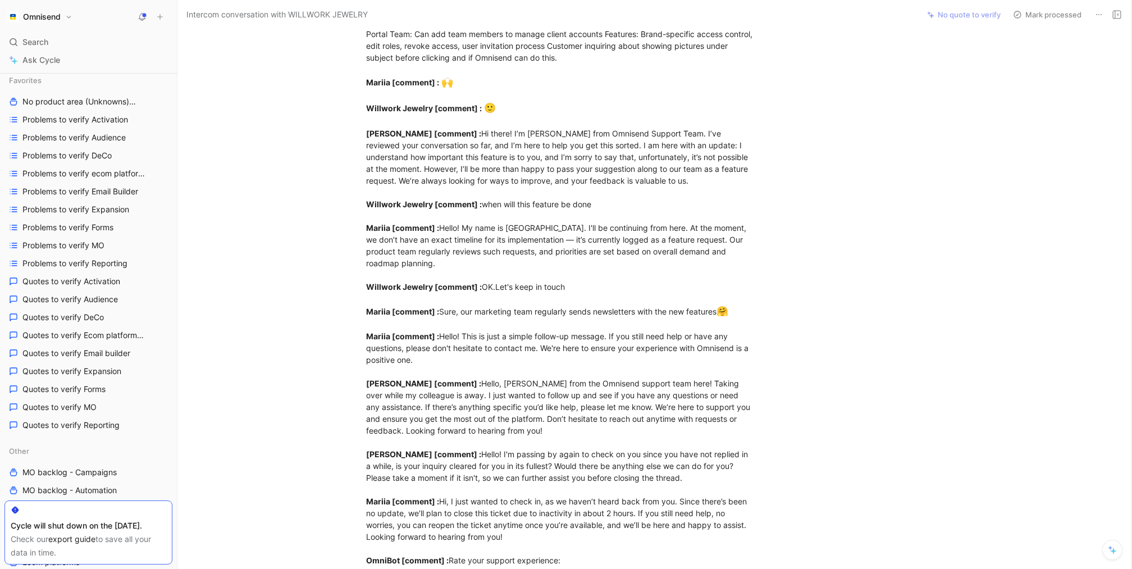
scroll to position [1246, 0]
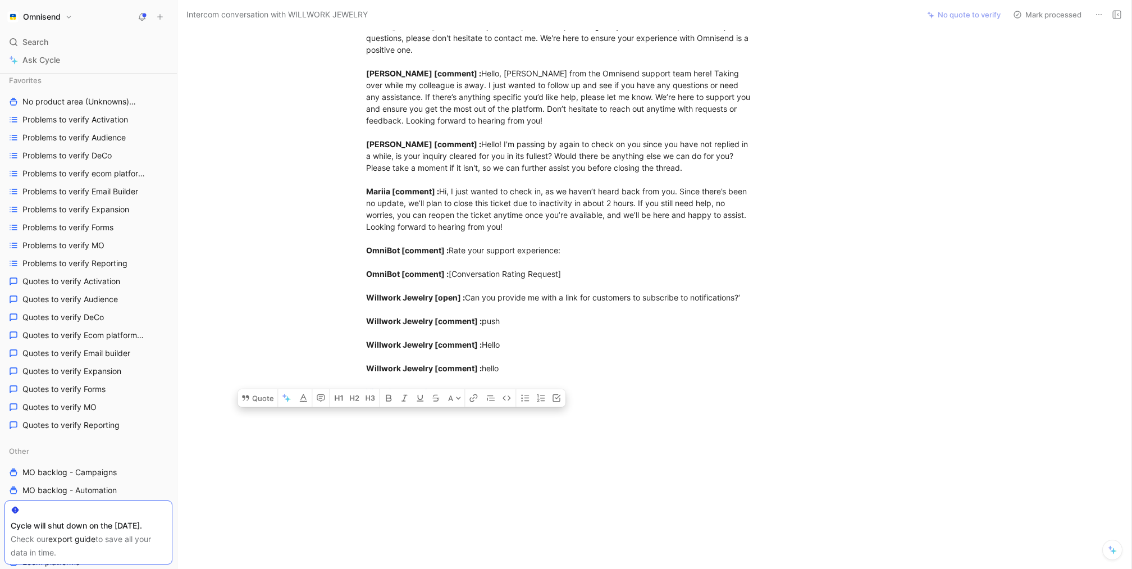
drag, startPoint x: 367, startPoint y: 111, endPoint x: 648, endPoint y: 400, distance: 403.2
copy div "customer_initiated [ conversation] : team OmniBot [comment] : Would you like me…"
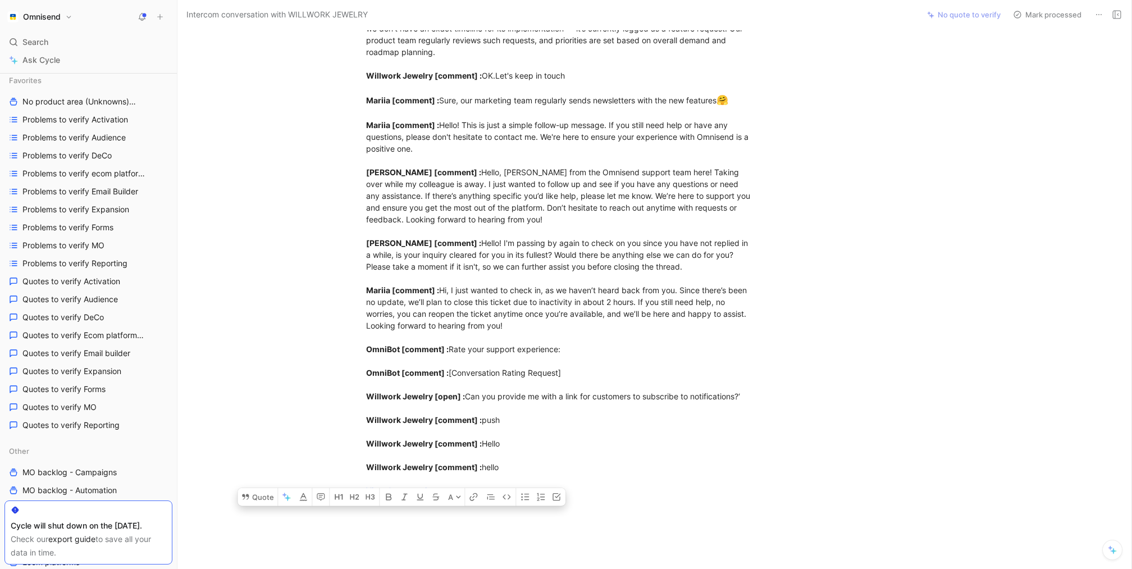
scroll to position [1144, 0]
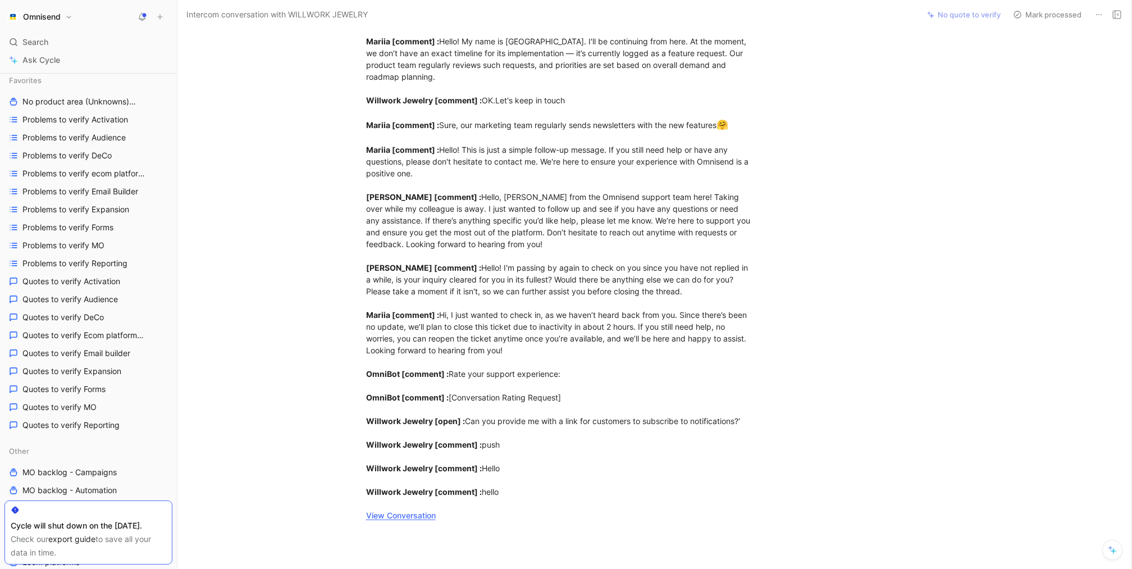
scroll to position [0, 0]
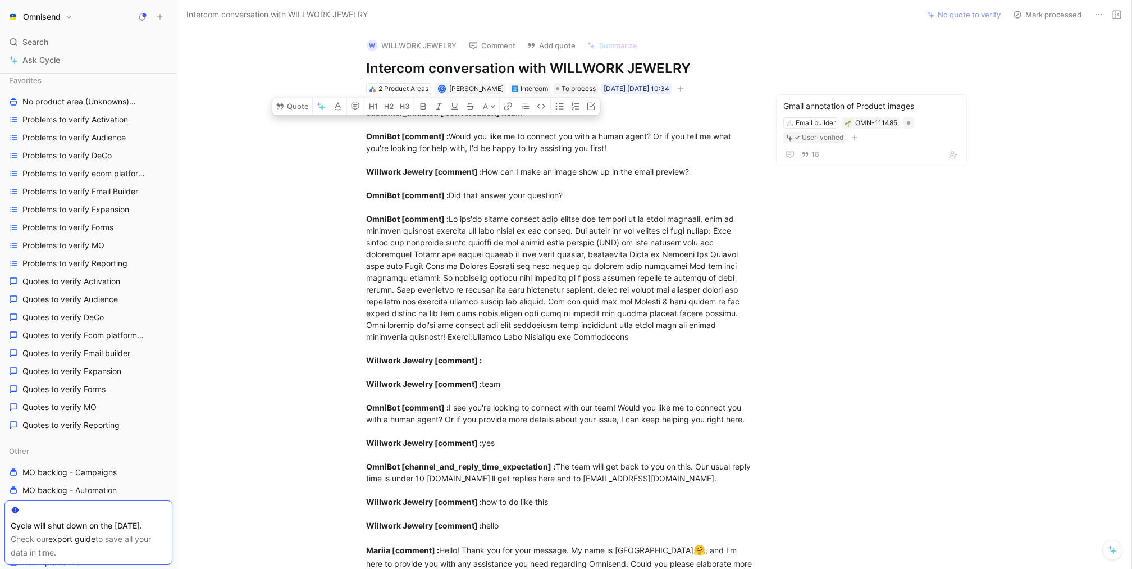
drag, startPoint x: 521, startPoint y: 341, endPoint x: 320, endPoint y: 88, distance: 323.4
click at [320, 88] on div "W WILLWORK JEWELRY Comment Add quote Summarize Intercom conversation with WILLW…" at bounding box center [655, 299] width 954 height 540
copy div "customer_initiated [ conversation] : team OmniBot [comment] : Would you like me…"
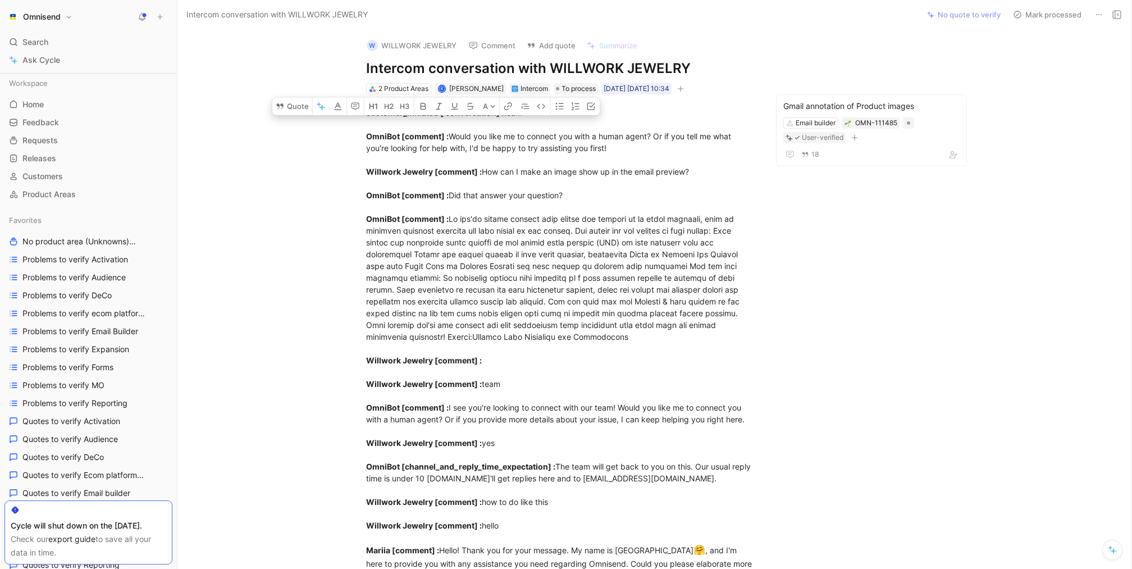
scroll to position [140, 0]
